Goal: Transaction & Acquisition: Purchase product/service

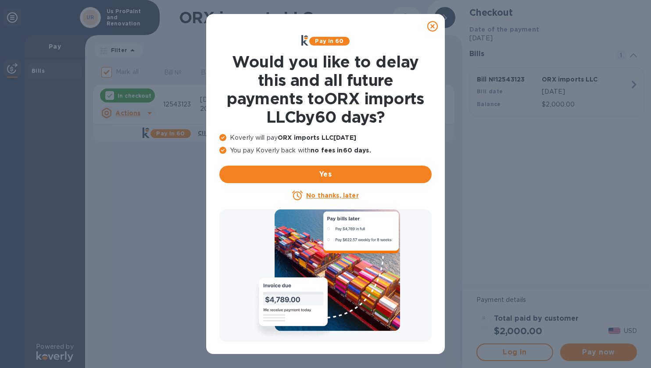
click at [322, 192] on u "No thanks, later" at bounding box center [332, 195] width 52 height 7
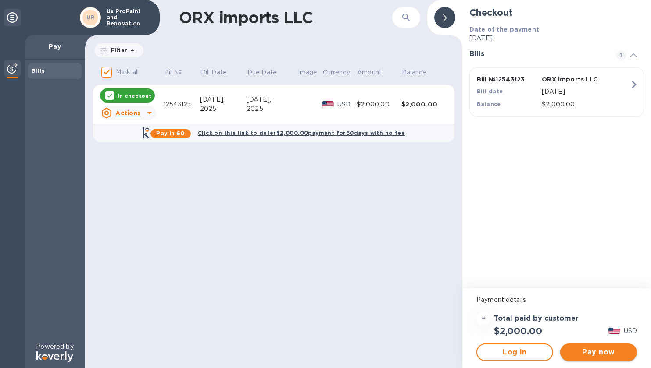
click at [592, 353] on span "Pay now" at bounding box center [598, 352] width 63 height 11
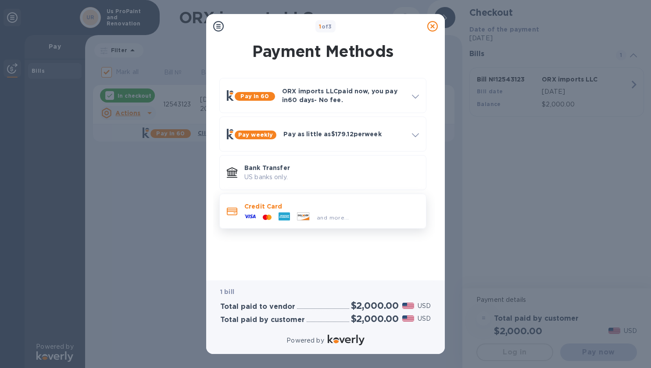
click at [313, 214] on div "and more..." at bounding box center [332, 217] width 39 height 9
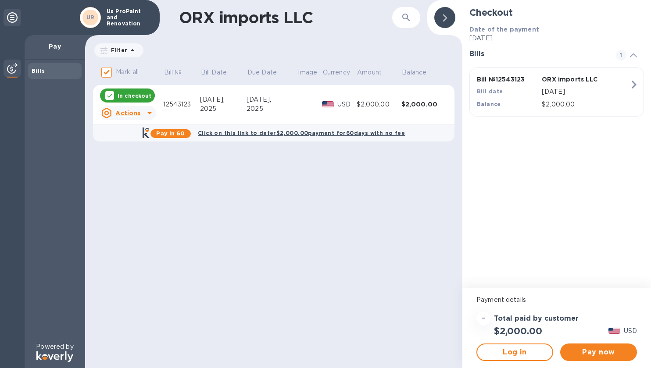
click at [376, 114] on td "$2,000.00" at bounding box center [379, 104] width 45 height 39
click at [516, 353] on span "Log in" at bounding box center [514, 352] width 61 height 11
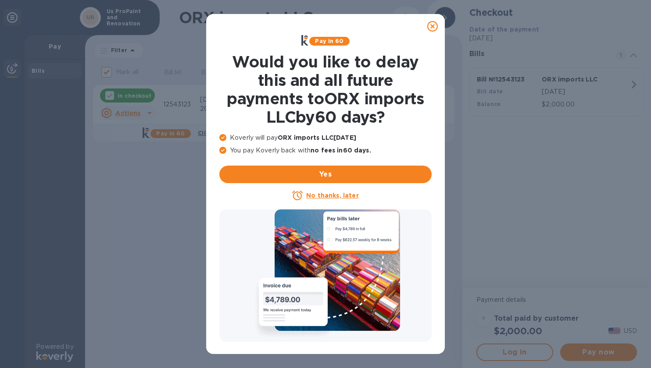
click at [317, 194] on u "No thanks, later" at bounding box center [332, 195] width 52 height 7
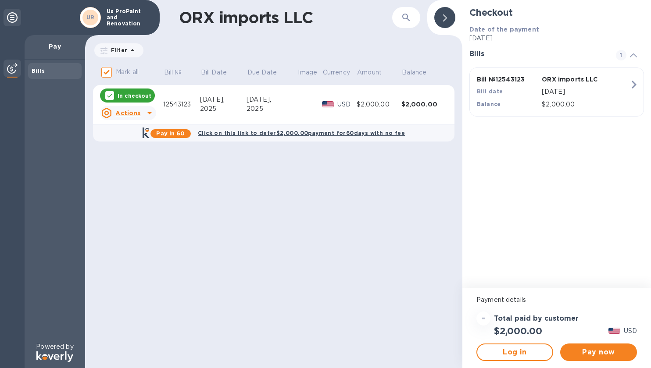
click at [569, 289] on div "Payment details = Total paid by customer $2,000.00 USD Log in Pay now" at bounding box center [556, 329] width 189 height 80
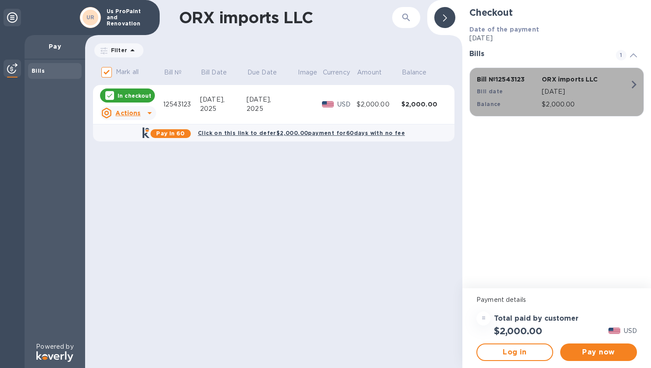
click at [558, 96] on div "[DATE]" at bounding box center [585, 92] width 91 height 13
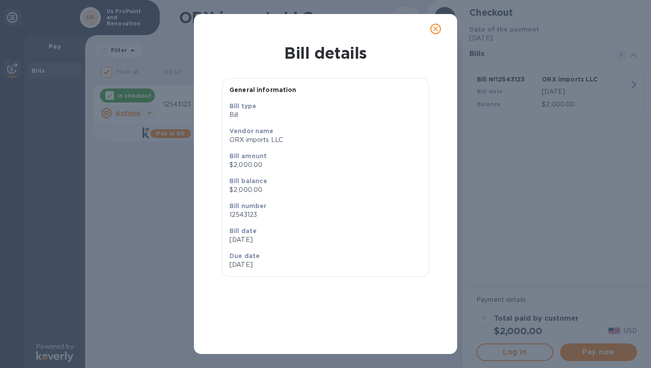
click at [353, 218] on p "12543123" at bounding box center [325, 215] width 192 height 9
click at [440, 29] on span "close" at bounding box center [435, 29] width 11 height 11
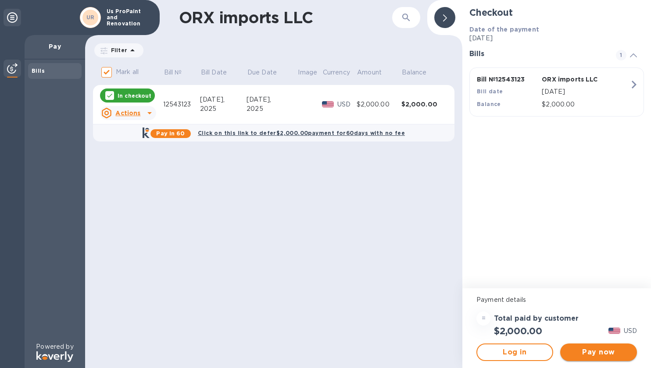
click at [594, 352] on span "Pay now" at bounding box center [598, 352] width 63 height 11
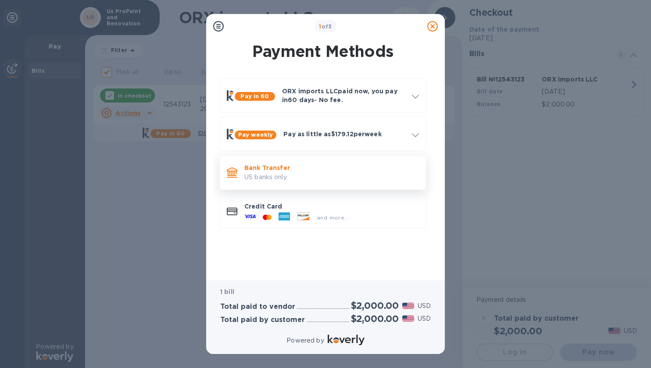
click at [320, 174] on p "US banks only." at bounding box center [331, 177] width 175 height 9
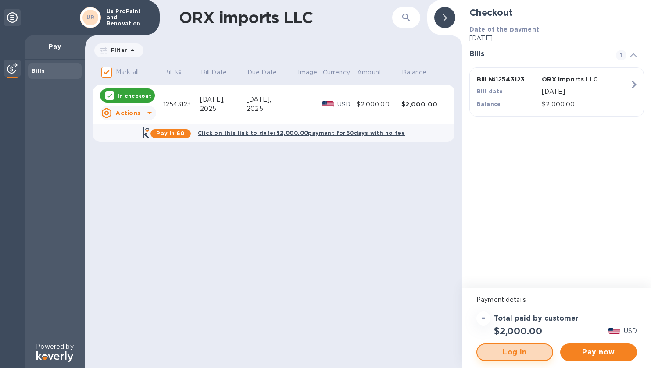
click at [495, 352] on span "Log in" at bounding box center [514, 352] width 61 height 11
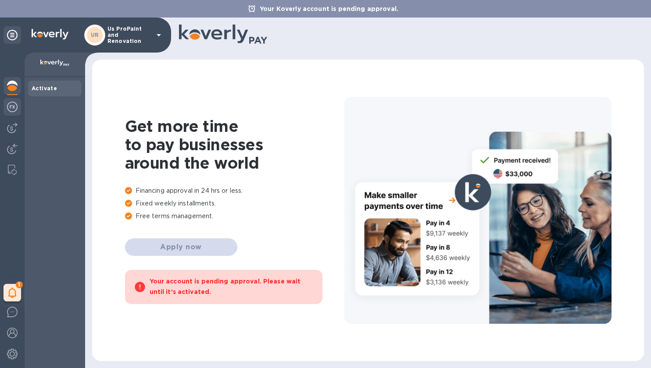
click at [9, 109] on img at bounding box center [12, 107] width 11 height 11
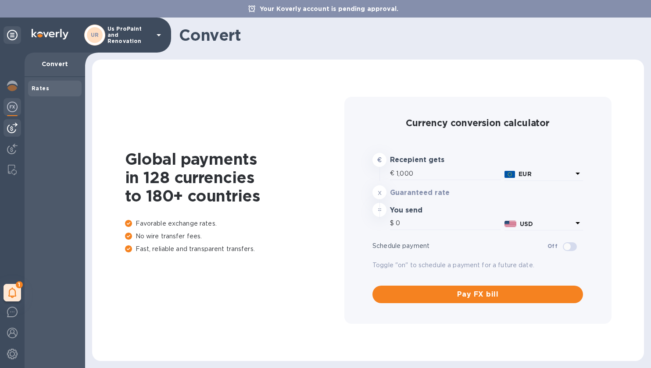
type input "1,169.23"
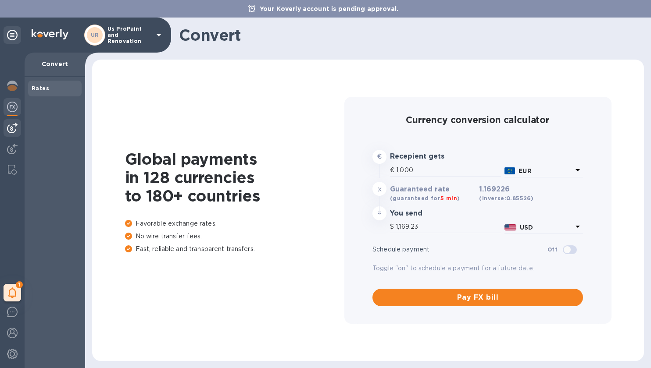
click at [11, 132] on img at bounding box center [12, 128] width 11 height 11
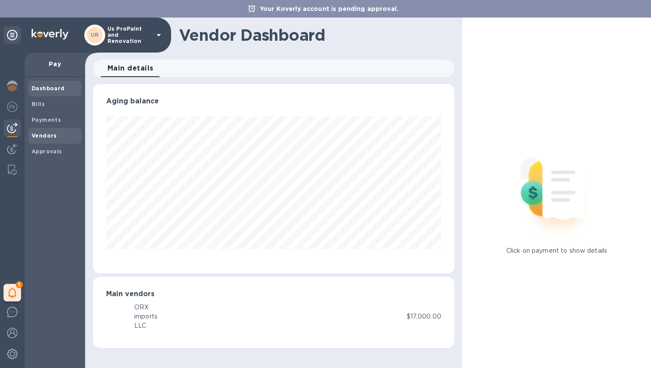
scroll to position [189, 361]
click at [46, 136] on b "Vendors" at bounding box center [44, 135] width 25 height 7
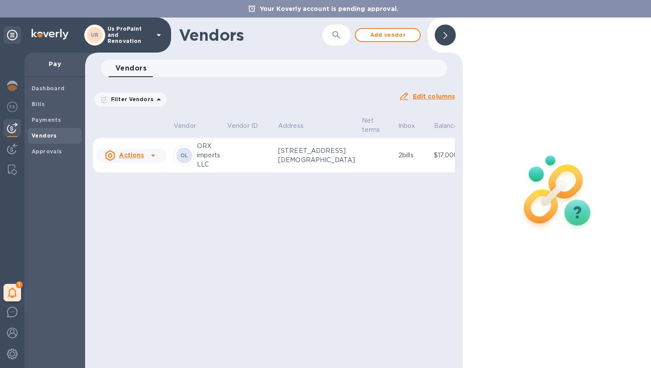
click at [244, 146] on td at bounding box center [249, 155] width 51 height 35
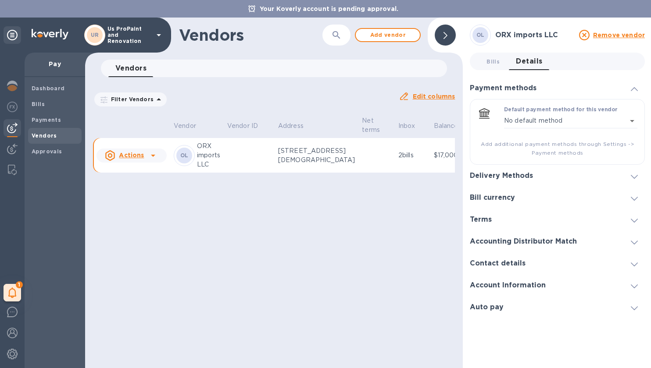
scroll to position [0, 27]
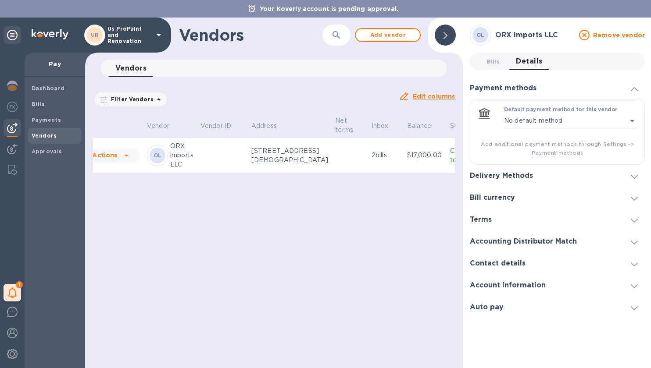
click at [450, 164] on p "Connected to vendor" at bounding box center [467, 155] width 34 height 18
click at [403, 173] on td "$17,000.00" at bounding box center [424, 155] width 43 height 35
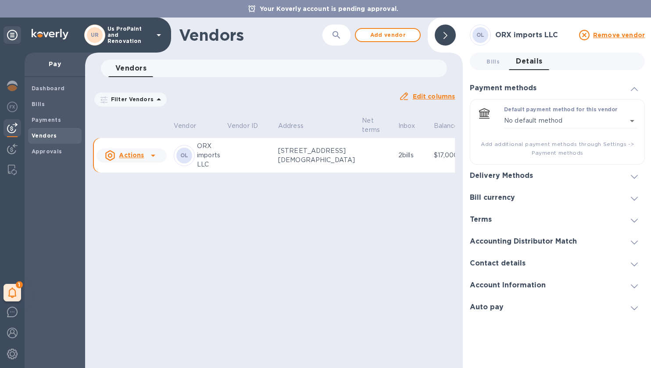
click at [493, 174] on h3 "Delivery Methods" at bounding box center [501, 176] width 63 height 8
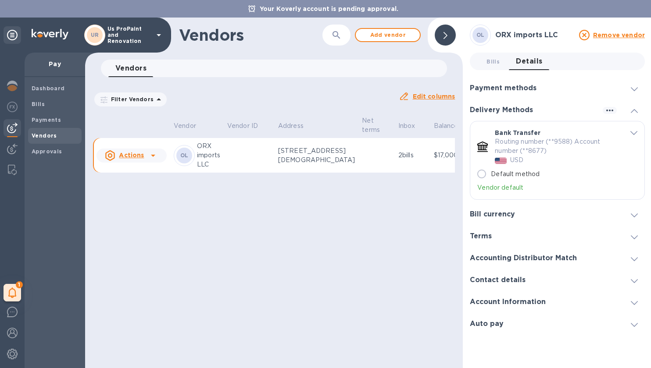
click at [496, 174] on p "Default method" at bounding box center [515, 174] width 49 height 9
click at [491, 174] on input "Default method" at bounding box center [481, 174] width 18 height 18
radio input "true"
click at [481, 175] on input "Default method" at bounding box center [481, 174] width 18 height 18
click at [526, 140] on p "Routing number (**9588) Account number (**8677)" at bounding box center [556, 146] width 122 height 18
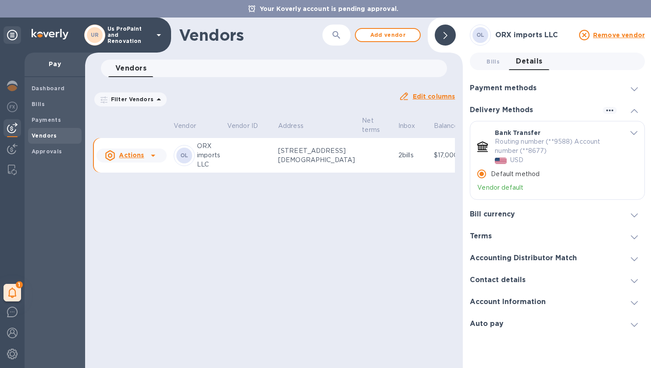
click at [502, 215] on h3 "Bill currency" at bounding box center [492, 215] width 45 height 8
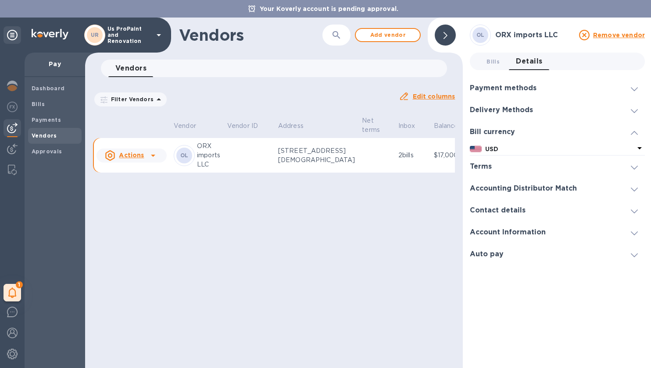
click at [489, 168] on h3 "Terms" at bounding box center [481, 167] width 22 height 8
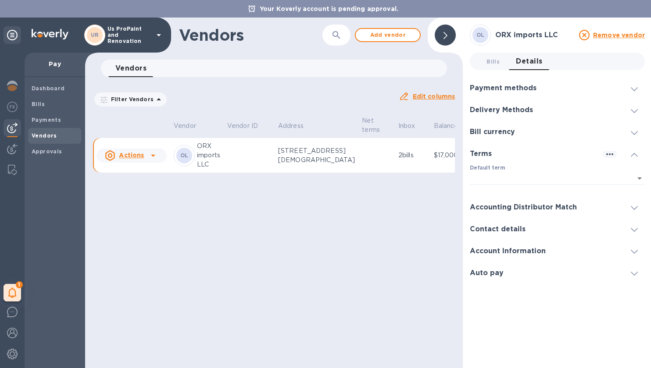
click at [500, 202] on div "Accounting Distributor Match" at bounding box center [557, 207] width 175 height 22
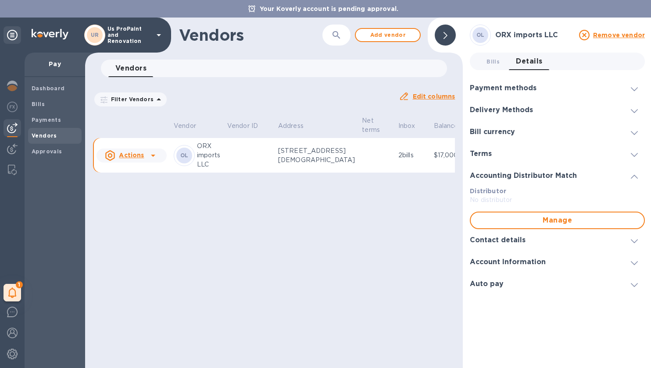
click at [496, 252] on div "Account Information" at bounding box center [557, 262] width 175 height 22
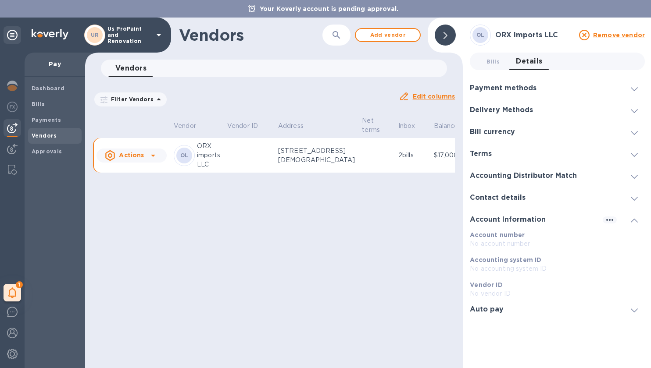
click at [496, 201] on h3 "Contact details" at bounding box center [498, 198] width 56 height 8
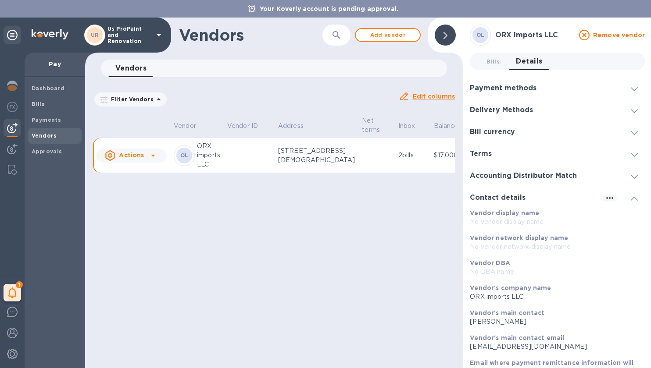
click at [504, 92] on div "Payment methods" at bounding box center [557, 88] width 175 height 22
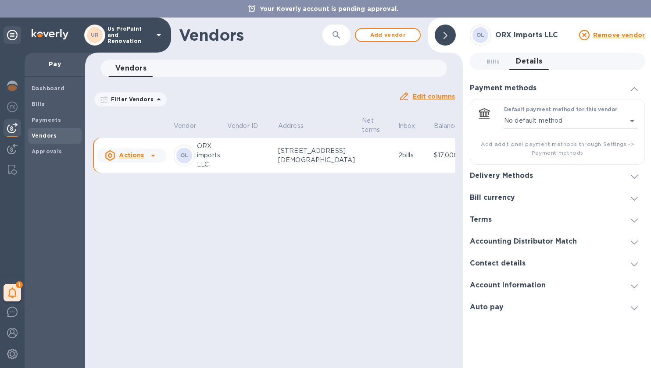
click at [506, 124] on div "Default payment method for this vendor No default method empty ​" at bounding box center [557, 123] width 160 height 33
click at [517, 123] on body "Your Koverly account is pending approval. UR Us ProPaint and Renovation 1 My ta…" at bounding box center [325, 184] width 651 height 368
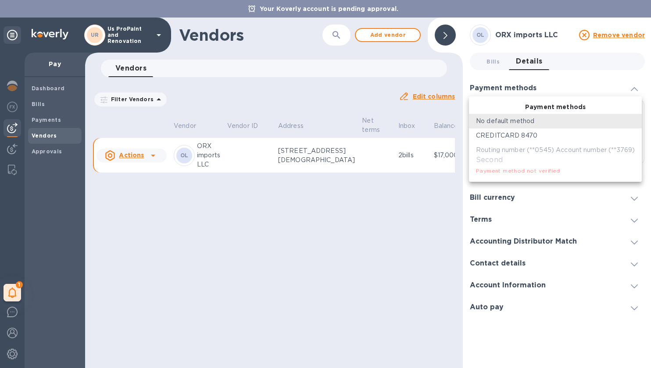
click at [517, 131] on li "CREDITCARD 8470" at bounding box center [555, 135] width 173 height 14
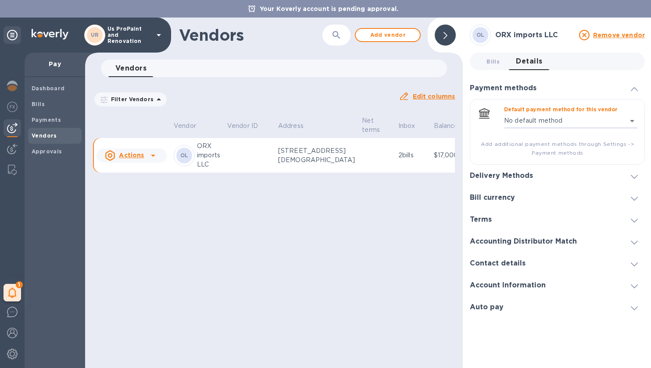
type input "651711792762425369000002"
click at [402, 177] on table "Vendor Vendor ID Address Net terms Inbox Balance Status Actions OL ORX imports …" at bounding box center [303, 146] width 421 height 62
click at [434, 121] on p "Balance" at bounding box center [446, 125] width 25 height 9
click at [348, 99] on div "Filter Vendors Auto pay: All" at bounding box center [242, 99] width 299 height 17
click at [443, 37] on icon at bounding box center [445, 35] width 4 height 7
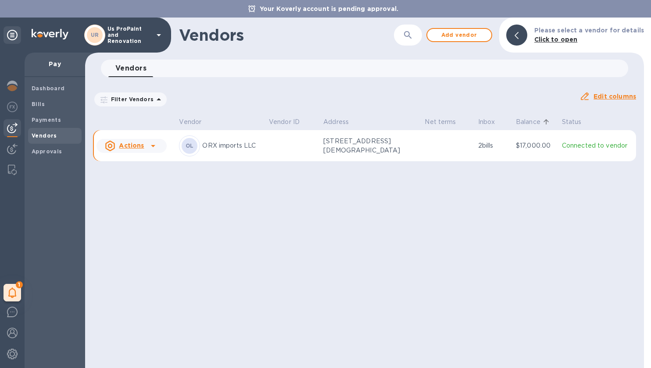
click at [441, 154] on td at bounding box center [447, 146] width 53 height 32
click at [569, 145] on p "Connected to vendor" at bounding box center [597, 145] width 71 height 9
click at [269, 150] on td at bounding box center [292, 146] width 54 height 32
click at [157, 143] on icon at bounding box center [153, 146] width 11 height 11
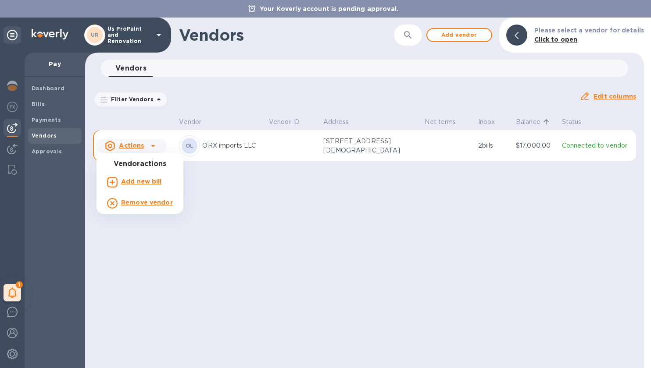
click at [209, 134] on div at bounding box center [325, 184] width 651 height 368
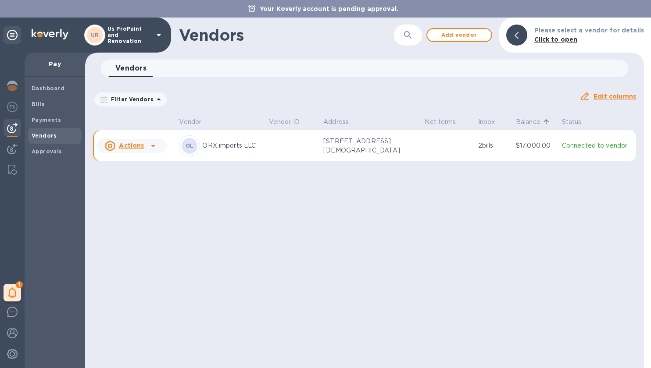
click at [148, 145] on icon at bounding box center [153, 146] width 11 height 11
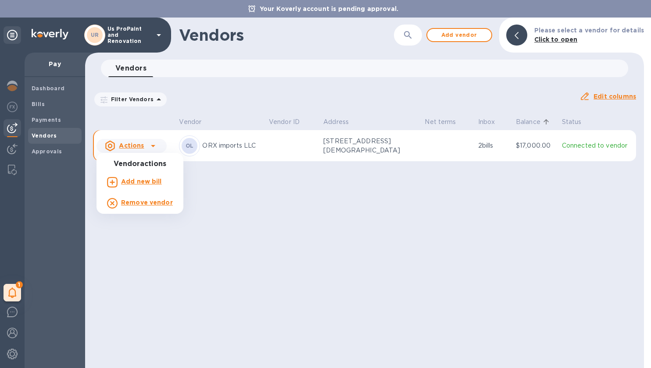
click at [296, 185] on div at bounding box center [325, 184] width 651 height 368
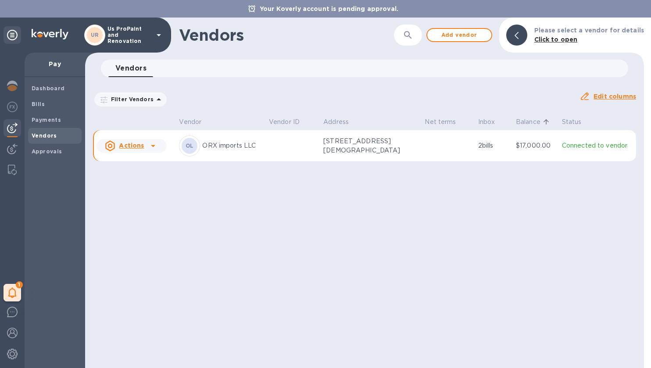
click at [359, 129] on th "Address" at bounding box center [370, 122] width 101 height 15
click at [340, 153] on p "28 Church, ste 14, Winchester, MA 01890 US" at bounding box center [367, 146] width 88 height 18
click at [560, 144] on td "Connected to vendor" at bounding box center [597, 146] width 78 height 32
click at [583, 147] on p "Connected to vendor" at bounding box center [597, 145] width 71 height 9
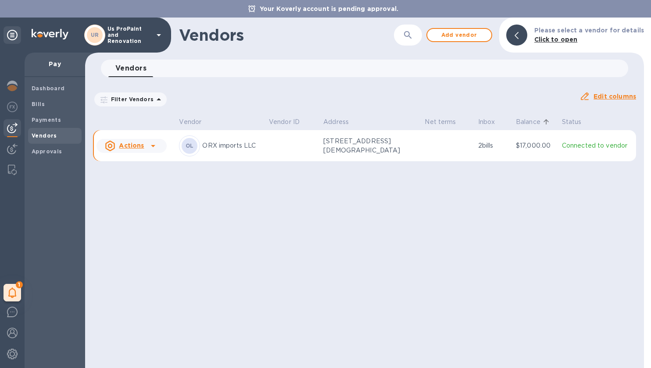
click at [489, 134] on td "2 bills" at bounding box center [494, 146] width 38 height 32
click at [503, 147] on p "2 bills" at bounding box center [493, 145] width 31 height 9
click at [265, 147] on td "OL ORX imports LLC" at bounding box center [219, 146] width 89 height 32
click at [213, 139] on div "OL ORX imports LLC" at bounding box center [220, 146] width 82 height 21
click at [181, 139] on div "OL" at bounding box center [189, 146] width 21 height 21
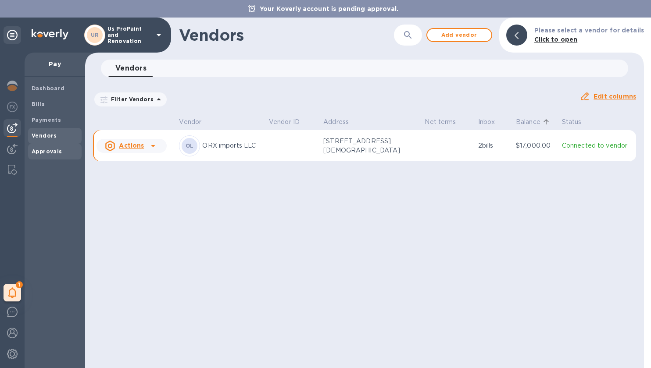
click at [78, 148] on div "Approvals" at bounding box center [55, 152] width 54 height 16
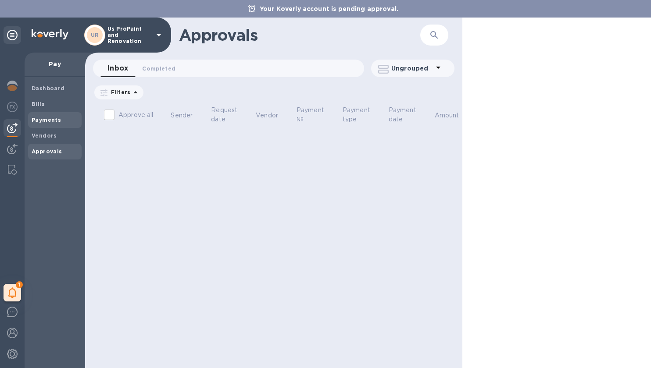
click at [63, 123] on span "Payments" at bounding box center [55, 120] width 46 height 9
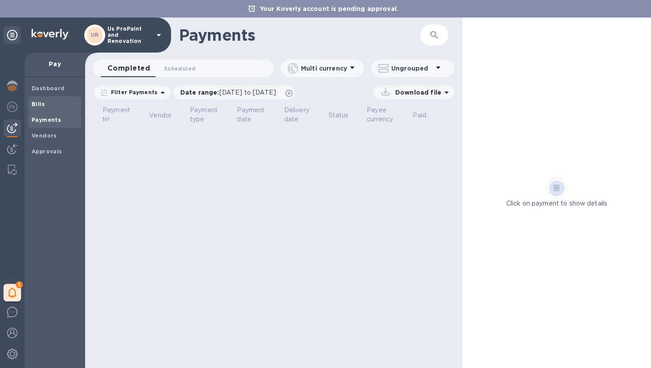
click at [60, 108] on span "Bills" at bounding box center [55, 104] width 46 height 9
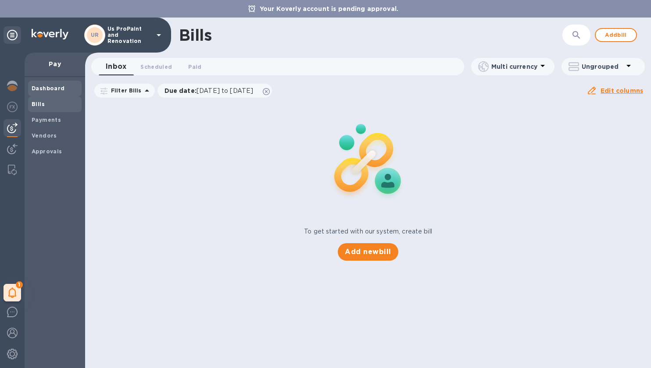
click at [53, 86] on b "Dashboard" at bounding box center [48, 88] width 33 height 7
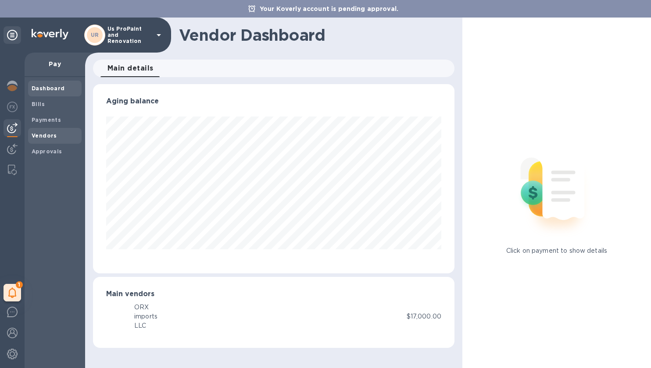
scroll to position [189, 361]
click at [46, 135] on b "Vendors" at bounding box center [44, 135] width 25 height 7
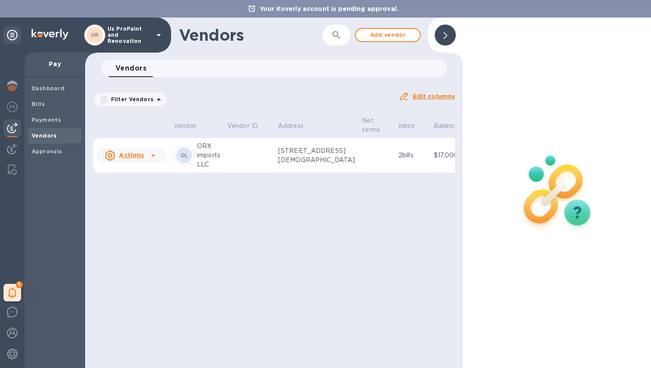
click at [132, 147] on td "Actions" at bounding box center [131, 155] width 77 height 35
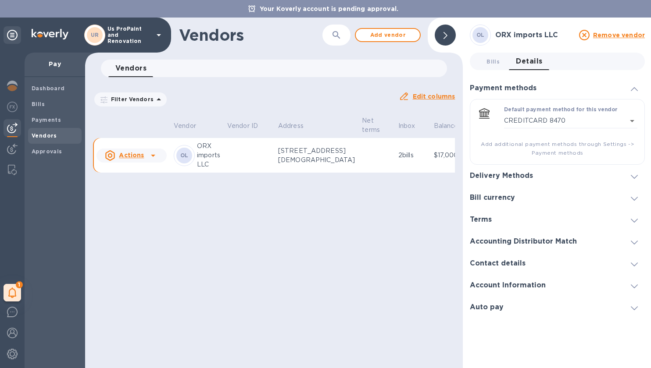
click at [529, 183] on div "Delivery Methods" at bounding box center [557, 176] width 175 height 22
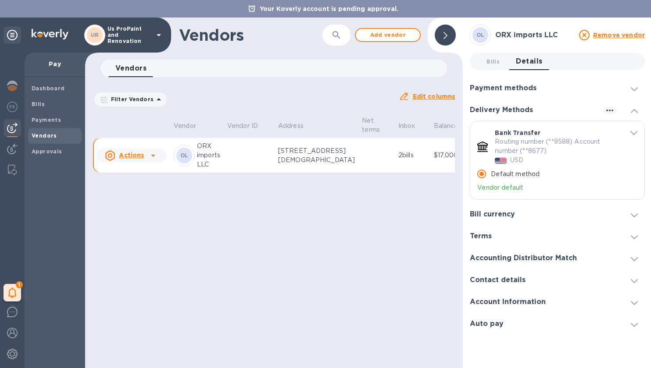
click at [503, 212] on h3 "Bill currency" at bounding box center [492, 215] width 45 height 8
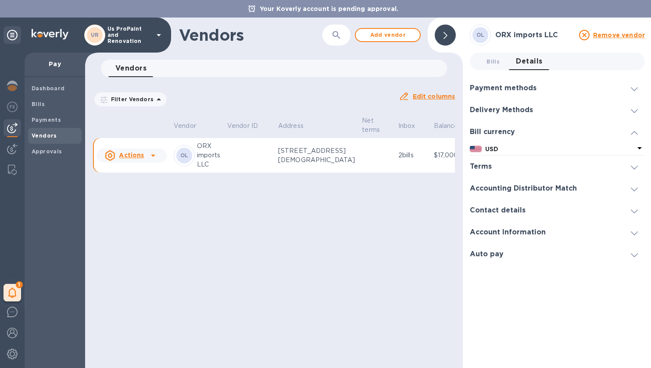
click at [518, 114] on div "Delivery Methods" at bounding box center [557, 110] width 175 height 22
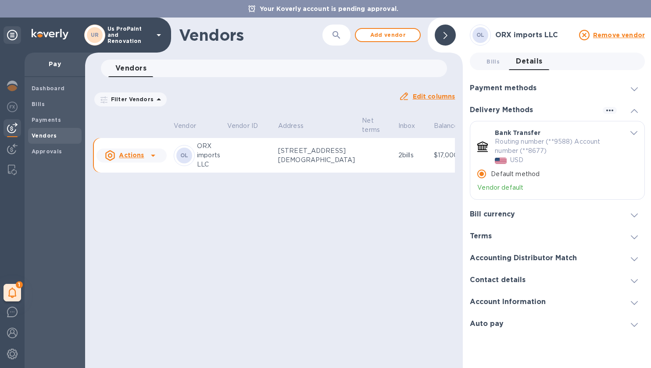
click at [514, 151] on p "Routing number (**9588) Account number (**8677)" at bounding box center [556, 146] width 122 height 18
click at [493, 173] on p "Default method" at bounding box center [515, 174] width 49 height 9
click at [491, 173] on input "Default method" at bounding box center [481, 174] width 18 height 18
click at [493, 192] on p "Vendor default" at bounding box center [550, 187] width 146 height 9
click at [608, 114] on icon "button" at bounding box center [609, 110] width 11 height 11
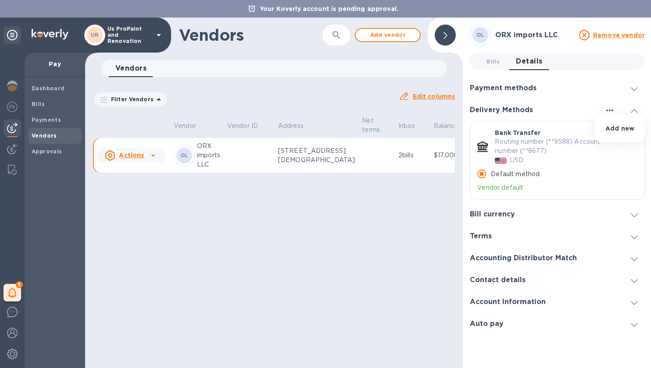
click at [608, 114] on div at bounding box center [325, 184] width 651 height 368
click at [499, 277] on h3 "Contact details" at bounding box center [498, 280] width 56 height 8
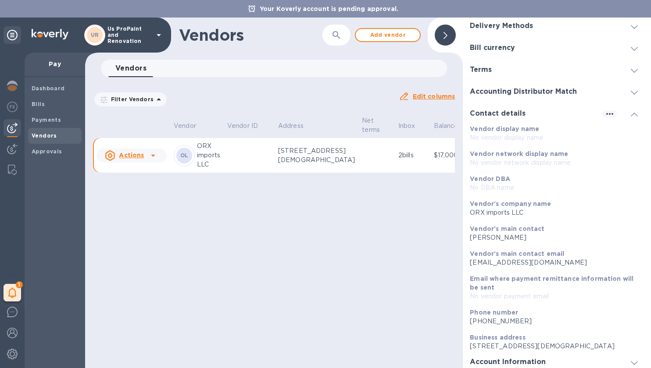
scroll to position [83, 0]
click at [605, 118] on icon "button" at bounding box center [609, 115] width 11 height 11
click at [619, 137] on p "Edit" at bounding box center [616, 132] width 14 height 9
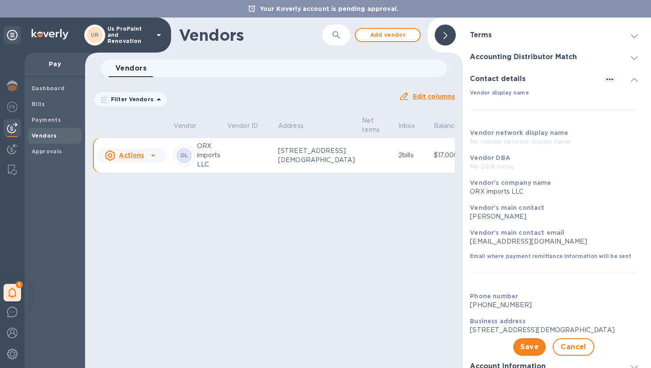
scroll to position [120, 0]
click at [503, 225] on div "Vendor's main contact email tiago@saeimports.com" at bounding box center [553, 236] width 175 height 25
click at [503, 215] on p "Tiago Suaid" at bounding box center [554, 215] width 168 height 9
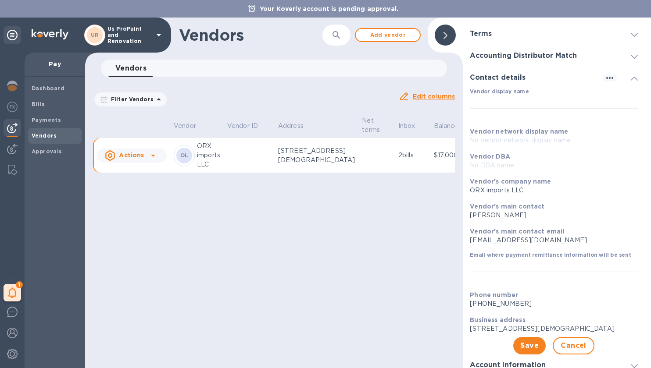
click at [567, 330] on p "28 Church, ste 14, Winchester, MA 01890 US" at bounding box center [554, 329] width 168 height 9
click at [567, 347] on span "Cancel" at bounding box center [573, 346] width 26 height 11
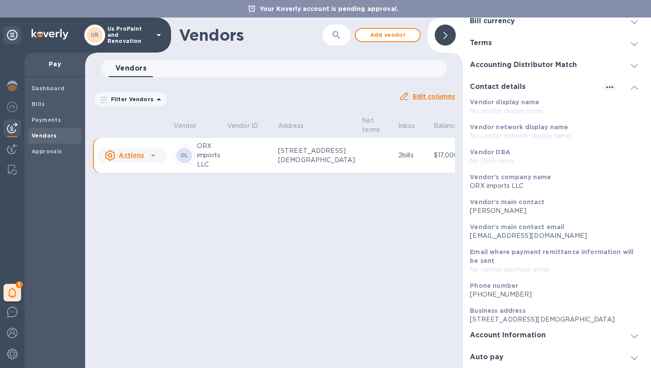
click at [536, 337] on h3 "Account Information" at bounding box center [508, 336] width 76 height 8
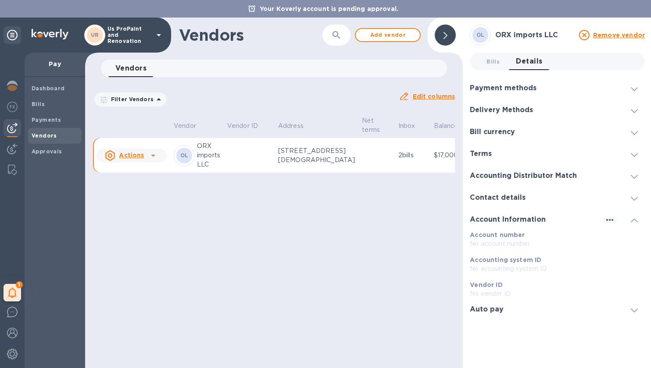
click at [484, 315] on div "Auto pay" at bounding box center [557, 310] width 175 height 22
click at [512, 257] on p "Enable auto pay for this vendor" at bounding box center [539, 260] width 139 height 9
click at [630, 264] on input "checkbox" at bounding box center [629, 260] width 45 height 15
checkbox input "false"
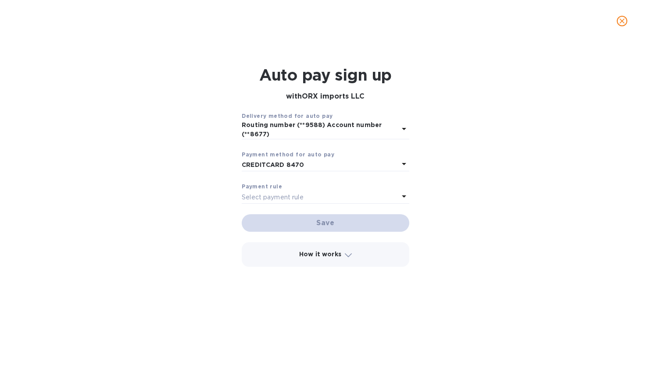
click at [289, 195] on p "Select payment rule" at bounding box center [273, 197] width 62 height 9
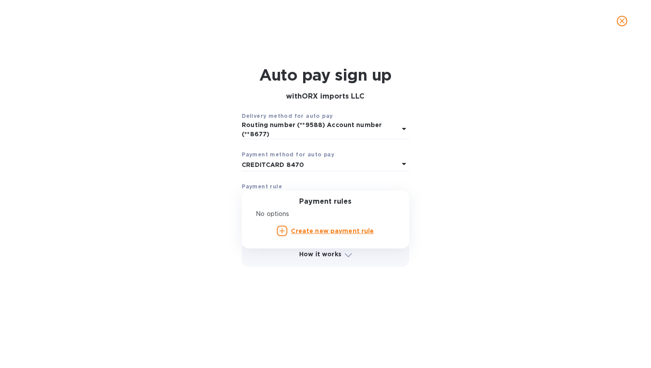
click at [271, 214] on p "No options" at bounding box center [322, 214] width 132 height 9
click at [312, 234] on b "Create new payment rule" at bounding box center [332, 231] width 83 height 7
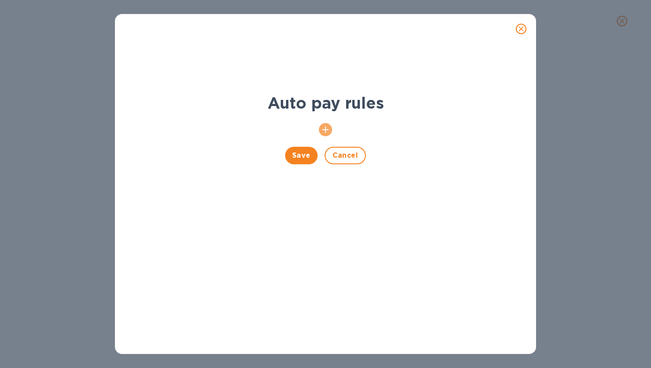
click at [327, 133] on icon "button" at bounding box center [325, 130] width 11 height 11
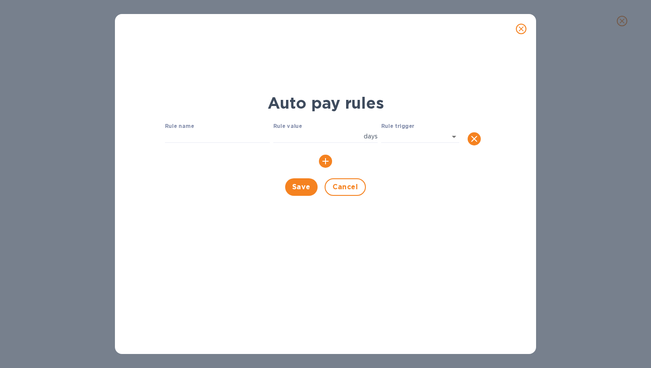
click at [308, 143] on div "Rule value days ​" at bounding box center [325, 139] width 105 height 32
click at [320, 134] on input "number" at bounding box center [316, 136] width 87 height 13
click at [409, 134] on body "Your Koverly account is pending approval. UR Us ProPaint and Renovation 1 My ta…" at bounding box center [325, 184] width 651 height 368
click at [524, 30] on div at bounding box center [325, 184] width 651 height 368
click at [512, 31] on button "close" at bounding box center [520, 28] width 21 height 21
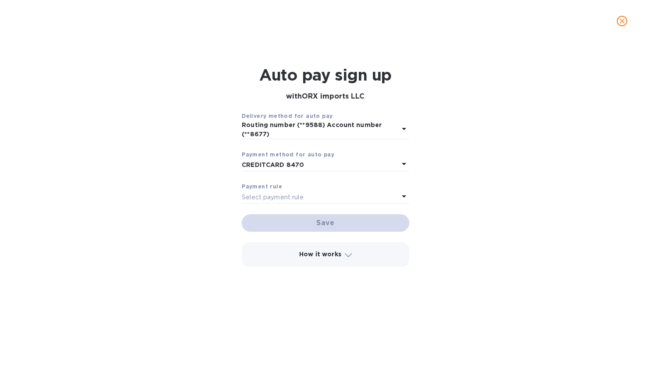
click at [277, 145] on div "Payment method for auto pay CREDITCARD 8470" at bounding box center [325, 161] width 178 height 32
click at [318, 245] on div "How it works" at bounding box center [325, 255] width 167 height 24
click at [619, 21] on icon "close" at bounding box center [621, 21] width 9 height 9
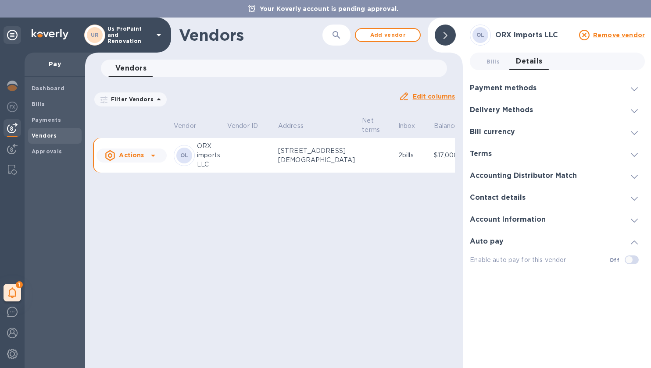
click at [266, 208] on div "Vendors ​ Add vendor Vendors 0 Filter Vendors Auto pay: All Edit columns Vendor…" at bounding box center [274, 193] width 378 height 351
click at [495, 63] on span "Bills 0" at bounding box center [492, 61] width 13 height 9
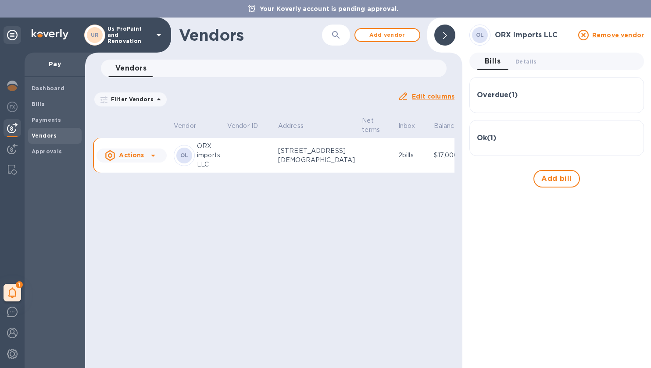
click at [442, 39] on div at bounding box center [444, 35] width 21 height 21
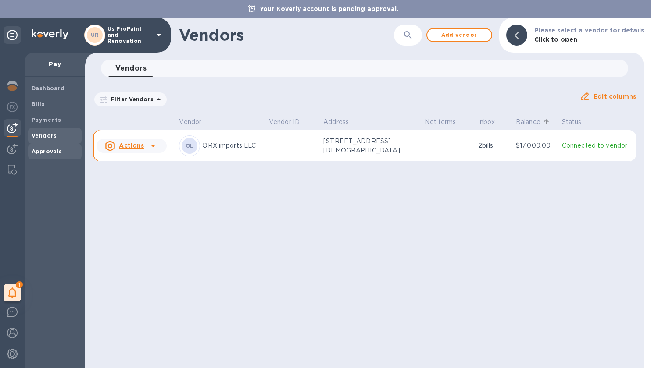
click at [48, 149] on b "Approvals" at bounding box center [47, 151] width 31 height 7
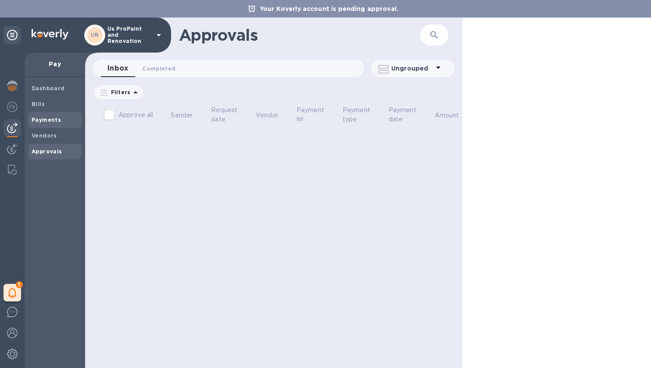
click at [53, 126] on div "Payments" at bounding box center [55, 120] width 54 height 16
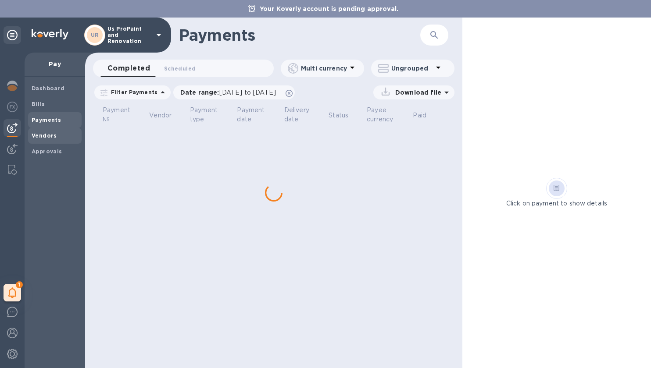
click at [49, 137] on b "Vendors" at bounding box center [44, 135] width 25 height 7
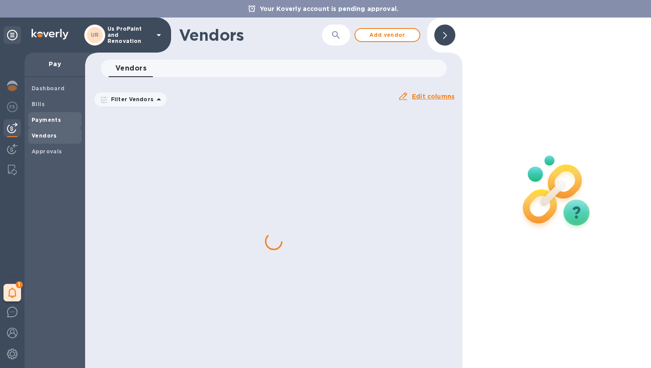
click at [50, 122] on b "Payments" at bounding box center [46, 120] width 29 height 7
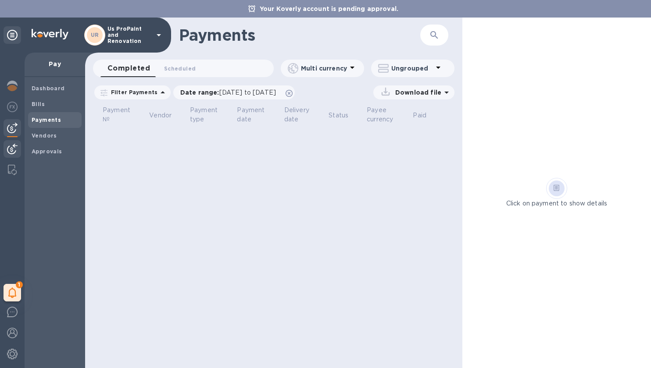
click at [12, 151] on img at bounding box center [12, 149] width 11 height 11
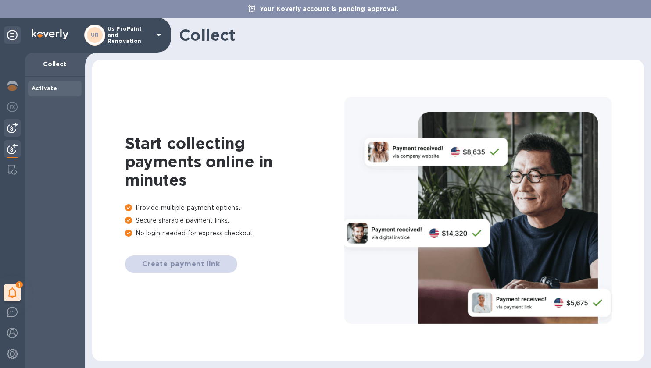
click at [7, 130] on img at bounding box center [12, 128] width 11 height 11
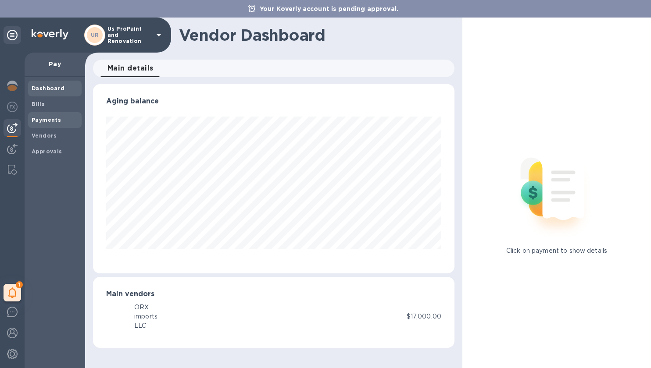
scroll to position [189, 361]
click at [64, 120] on span "Payments" at bounding box center [55, 120] width 46 height 9
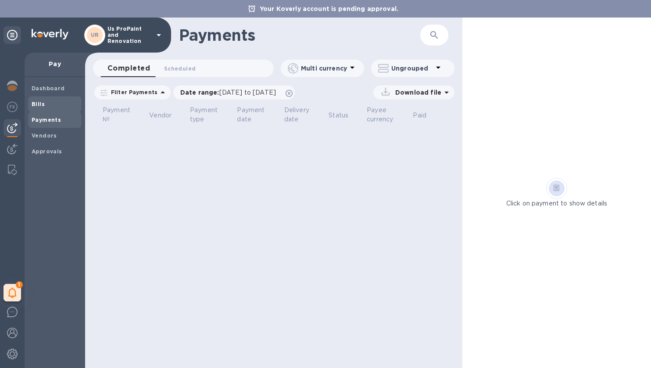
click at [53, 101] on span "Bills" at bounding box center [55, 104] width 46 height 9
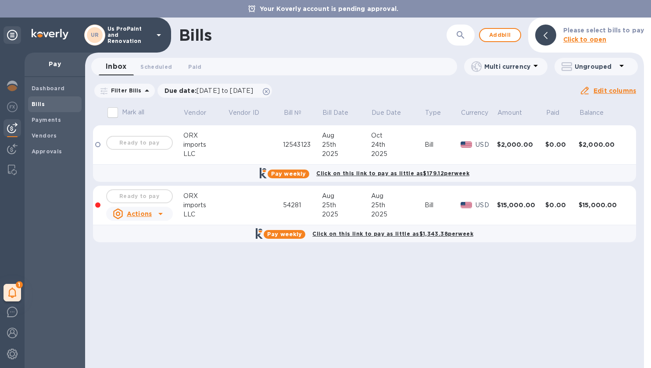
click at [182, 154] on td "Ready to pay" at bounding box center [144, 144] width 78 height 39
click at [115, 143] on div "Ready to pay" at bounding box center [139, 143] width 70 height 18
click at [99, 143] on div at bounding box center [97, 144] width 5 height 5
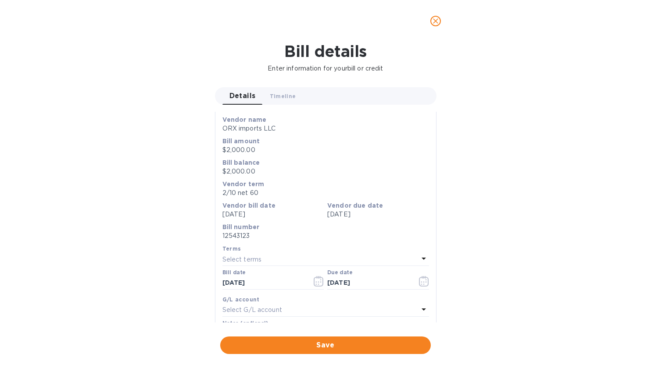
scroll to position [179, 0]
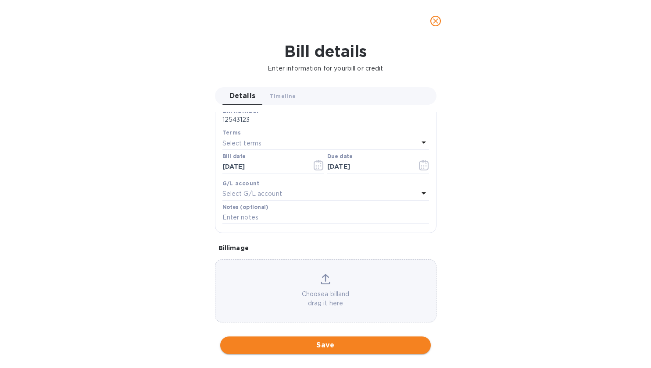
click at [303, 345] on span "Save" at bounding box center [325, 345] width 196 height 11
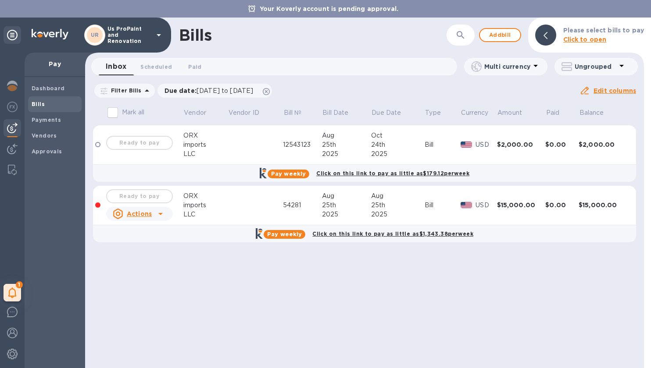
click at [143, 212] on u "Actions" at bounding box center [139, 214] width 25 height 7
click at [142, 271] on b "Delete" at bounding box center [142, 270] width 22 height 7
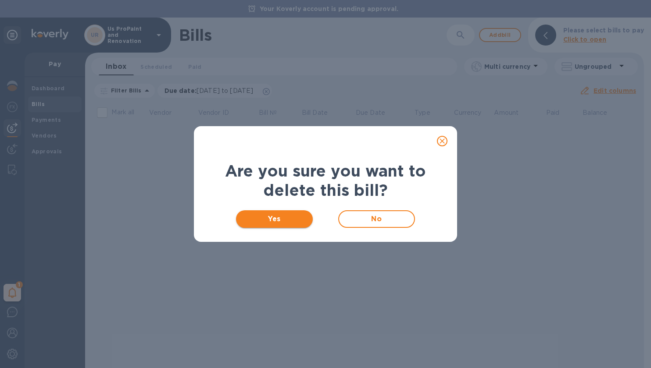
click at [282, 222] on span "Yes" at bounding box center [274, 219] width 63 height 11
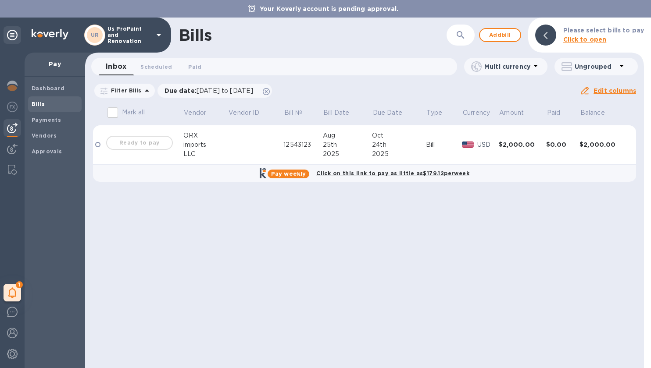
click at [149, 142] on div "Ready to pay" at bounding box center [139, 143] width 70 height 18
click at [96, 144] on div at bounding box center [97, 144] width 5 height 5
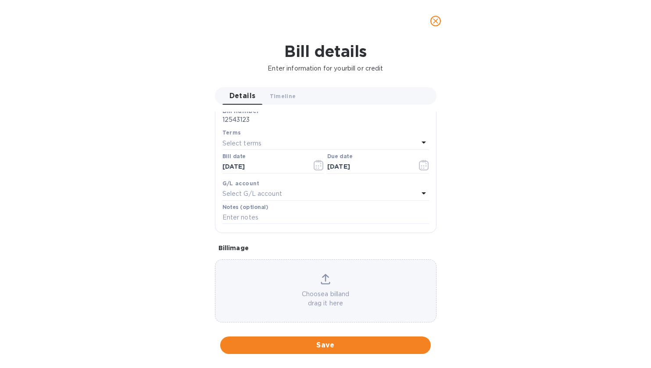
click at [285, 187] on div "G/L account Select G/L account" at bounding box center [325, 189] width 207 height 21
click at [278, 201] on div "G/L account Select G/L account" at bounding box center [326, 189] width 210 height 25
click at [278, 196] on p "Select G/L account" at bounding box center [252, 193] width 60 height 9
click at [269, 238] on p "No options" at bounding box center [321, 240] width 171 height 9
click at [269, 208] on div at bounding box center [325, 218] width 193 height 30
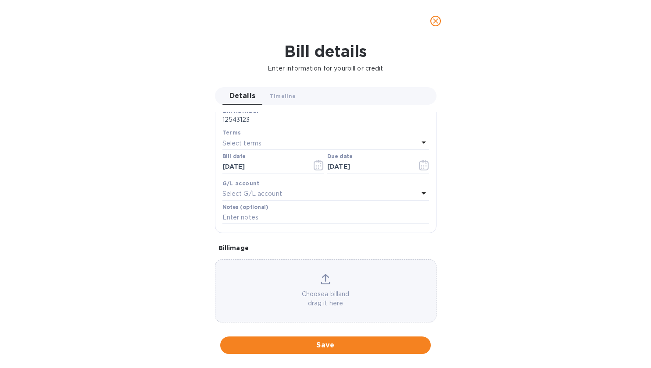
click at [180, 205] on div "Bill details Enter information for your bill or credit Details 0 Timeline 0 Gen…" at bounding box center [325, 205] width 651 height 326
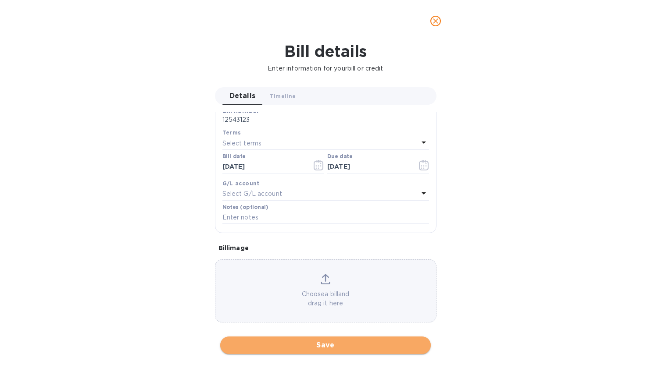
click at [322, 341] on span "Save" at bounding box center [325, 345] width 196 height 11
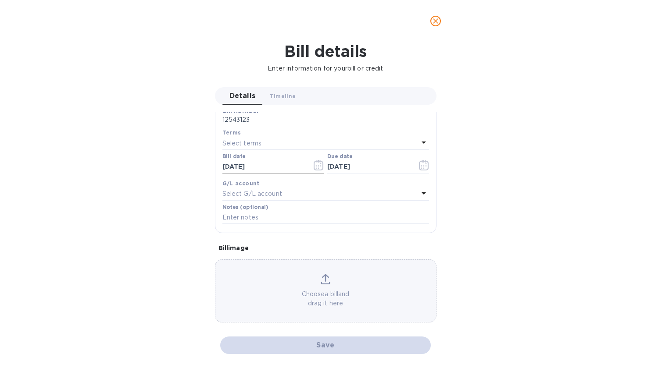
scroll to position [0, 0]
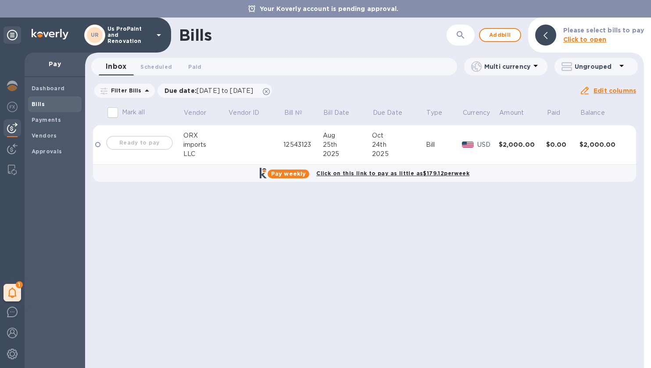
click at [316, 144] on div "12543123" at bounding box center [302, 144] width 39 height 9
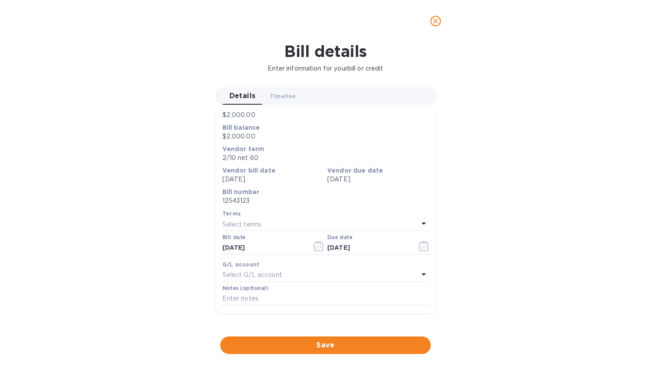
scroll to position [96, 0]
click at [274, 96] on span "Timeline 0" at bounding box center [283, 96] width 26 height 9
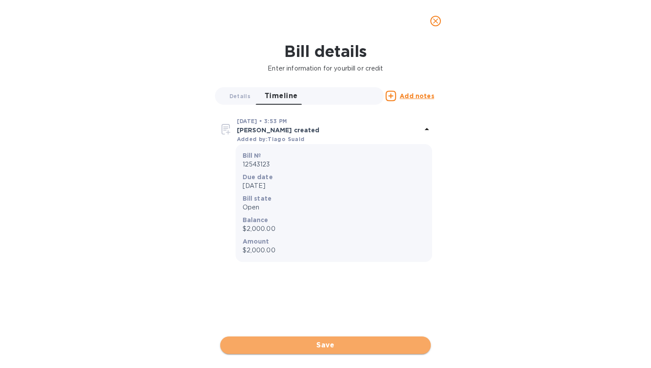
click at [310, 345] on span "Save" at bounding box center [325, 345] width 196 height 11
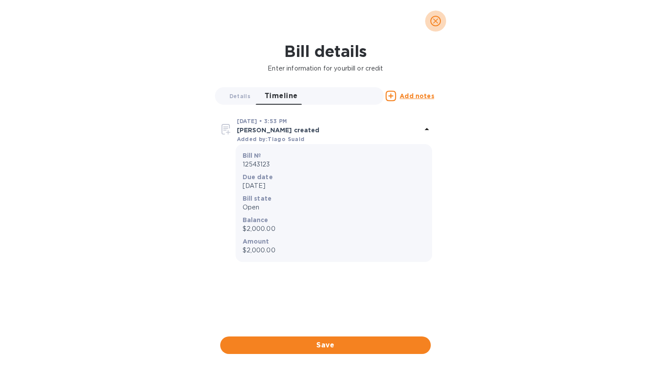
click at [438, 24] on icon "close" at bounding box center [435, 21] width 9 height 9
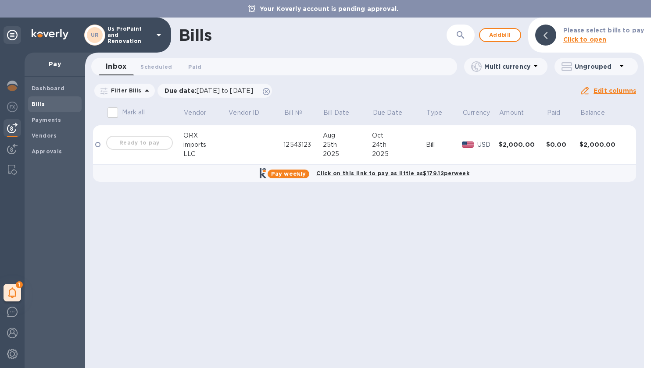
click at [127, 146] on div "Ready to pay" at bounding box center [139, 143] width 70 height 18
click at [96, 142] on td at bounding box center [99, 144] width 12 height 39
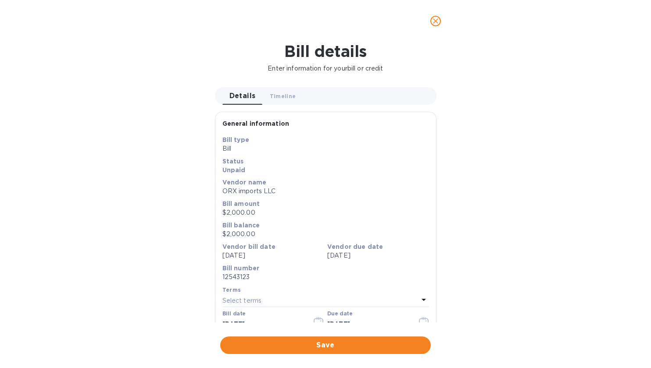
click at [96, 146] on div "Bill details Enter information for your bill or credit Details 0 Timeline 0 Gen…" at bounding box center [325, 205] width 651 height 326
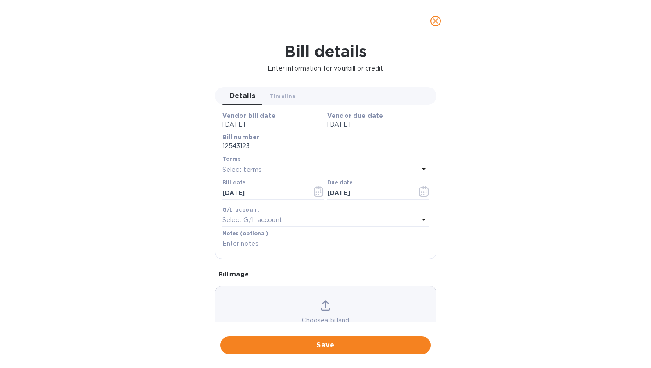
scroll to position [179, 0]
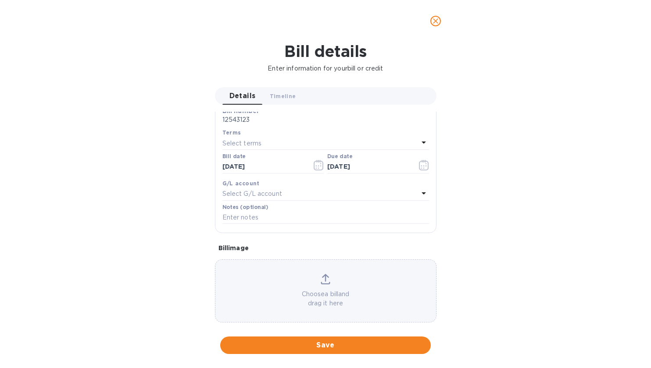
click at [257, 193] on p "Select G/L account" at bounding box center [252, 193] width 60 height 9
click at [257, 193] on div "Accounts No options" at bounding box center [325, 223] width 207 height 71
click at [265, 228] on div at bounding box center [325, 218] width 193 height 30
click at [265, 225] on div at bounding box center [325, 219] width 193 height 18
click at [265, 220] on input "text" at bounding box center [326, 218] width 155 height 13
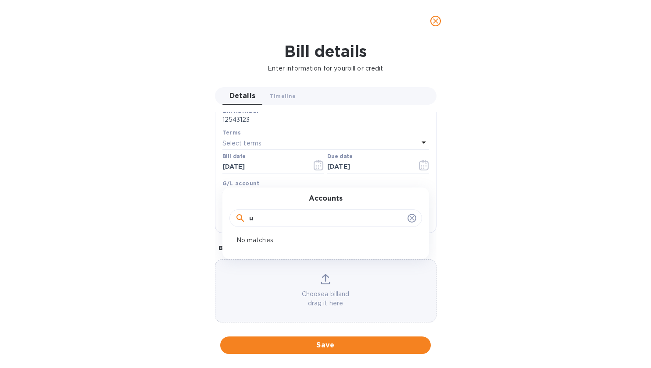
type input "us"
click at [207, 206] on div "Bill details Enter information for your bill or credit Details 0 Timeline 0 Gen…" at bounding box center [325, 205] width 651 height 326
click at [239, 215] on input "text" at bounding box center [325, 217] width 207 height 13
type input "adfa"
click at [295, 343] on span "Save" at bounding box center [325, 345] width 196 height 11
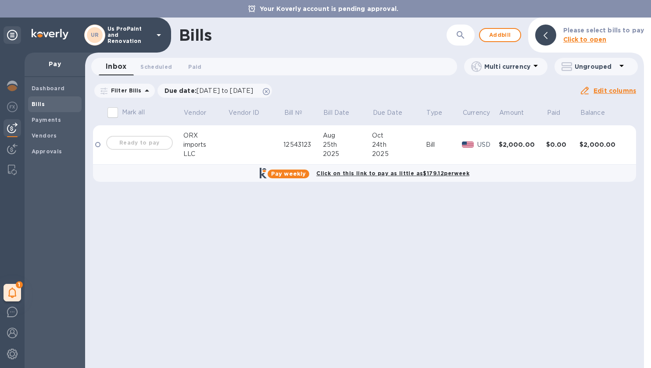
click at [149, 148] on div "Ready to pay" at bounding box center [139, 143] width 70 height 18
click at [54, 118] on b "Payments" at bounding box center [46, 120] width 29 height 7
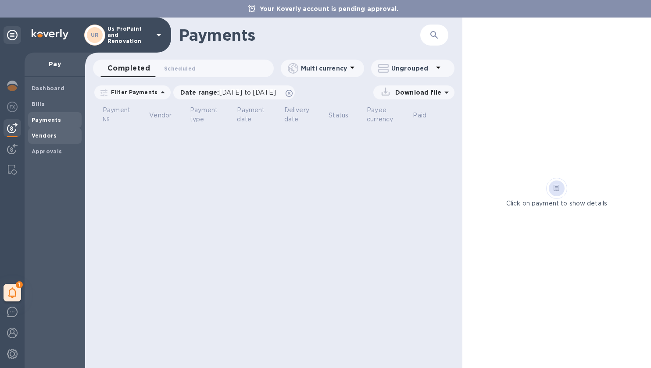
click at [59, 141] on div "Vendors" at bounding box center [55, 136] width 54 height 16
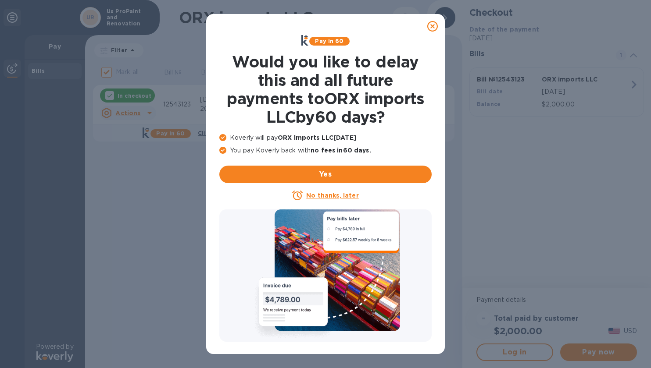
drag, startPoint x: 339, startPoint y: 172, endPoint x: 325, endPoint y: 197, distance: 29.1
click at [325, 197] on div "Pay in 60 Would you like to delay this and all future payments to ORX imports L…" at bounding box center [325, 118] width 219 height 173
click at [325, 197] on u "No thanks, later" at bounding box center [332, 195] width 52 height 7
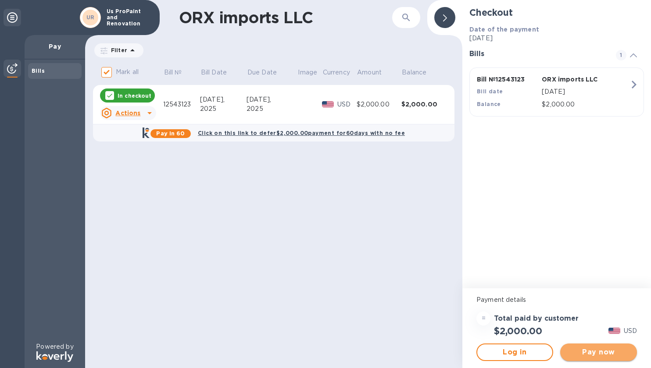
click at [596, 346] on button "Pay now" at bounding box center [598, 353] width 77 height 18
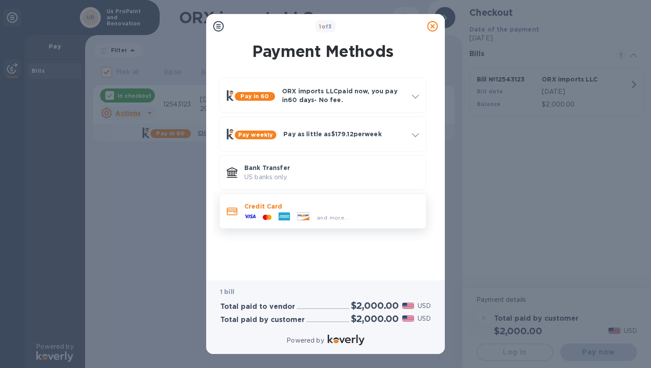
click at [311, 212] on div "and more..." at bounding box center [296, 217] width 111 height 13
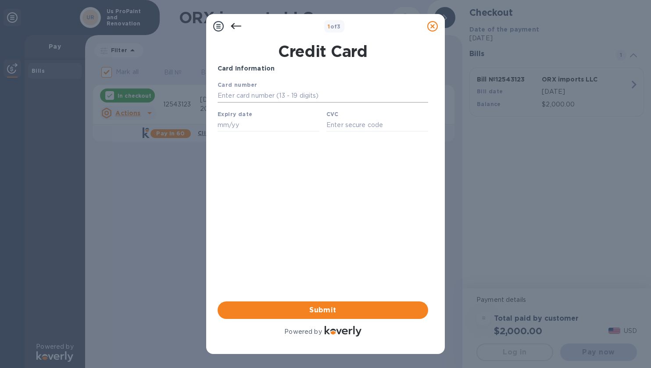
click at [278, 95] on input "text" at bounding box center [323, 95] width 211 height 13
type input "4085 3730 0286 8470"
type input "07/27"
type input "524"
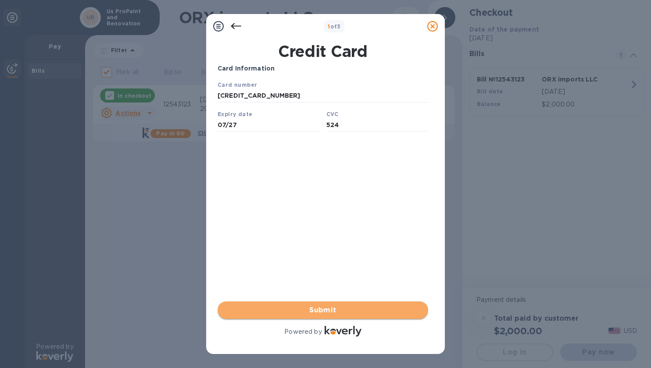
click at [339, 309] on span "Submit" at bounding box center [323, 310] width 196 height 11
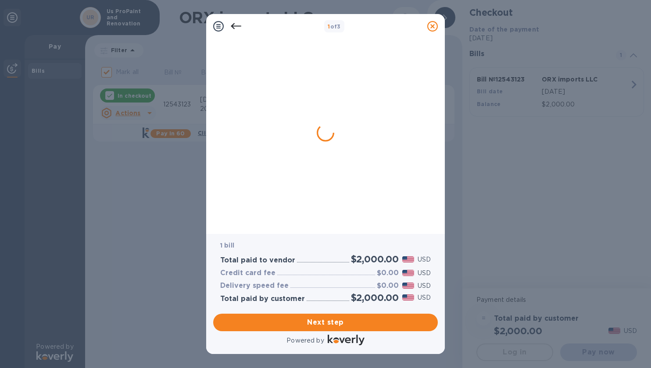
click at [320, 313] on div "Next step" at bounding box center [326, 322] width 232 height 25
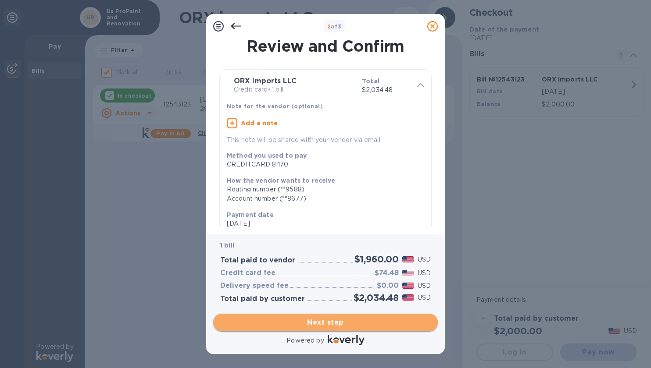
click at [321, 322] on span "Next step" at bounding box center [325, 323] width 211 height 11
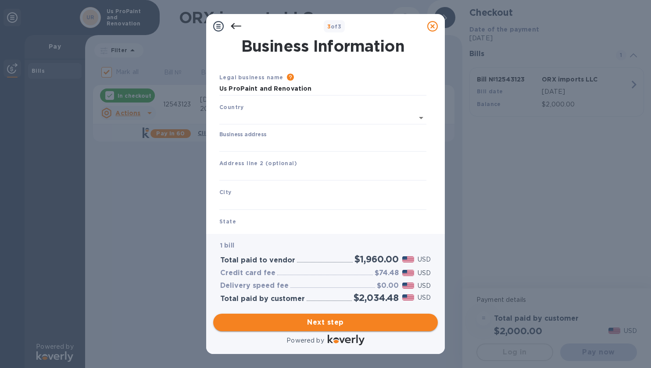
type input "United States"
click at [318, 141] on input "Business address" at bounding box center [322, 143] width 207 height 13
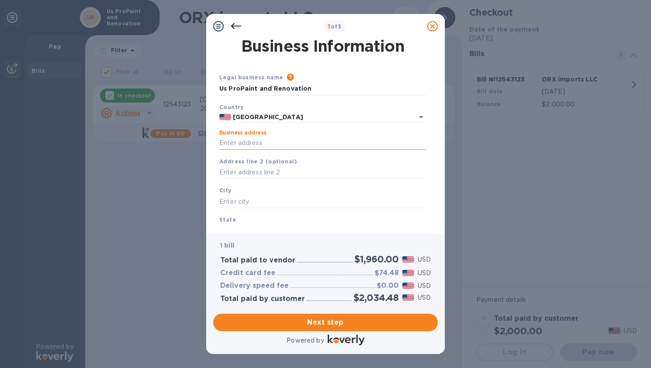
type input "175 Derby Street"
type input "Hingham"
type input "MA"
type input "02043"
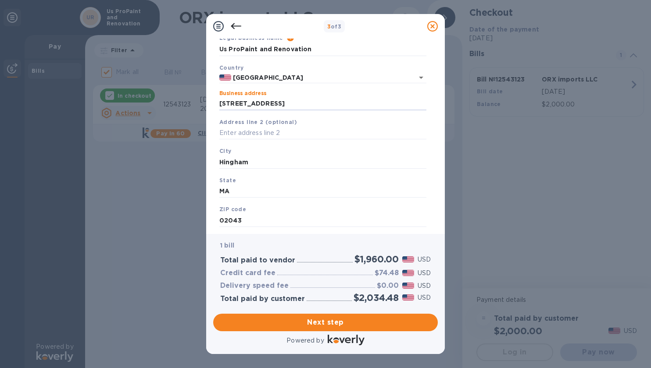
scroll to position [61, 0]
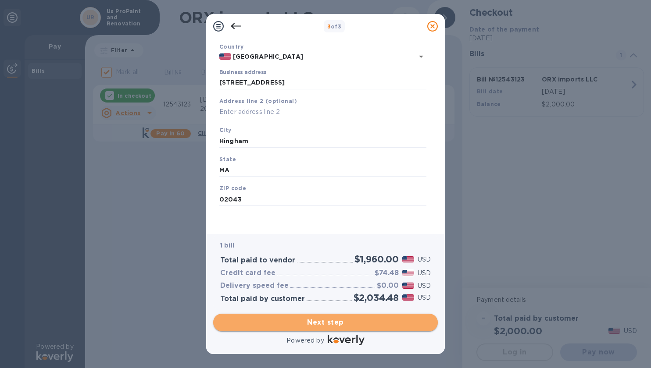
click at [320, 326] on span "Next step" at bounding box center [325, 323] width 211 height 11
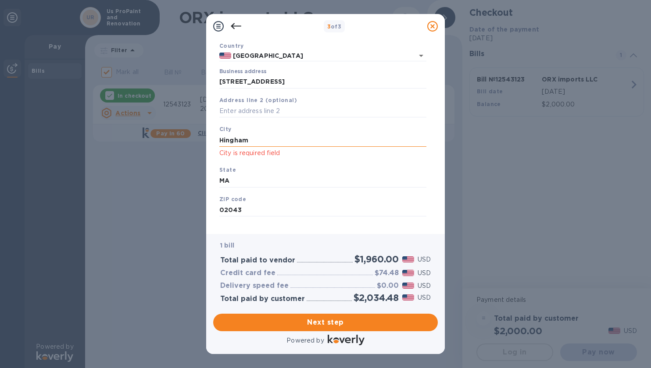
click at [286, 143] on input "Hingham" at bounding box center [322, 140] width 207 height 13
type input "Hingham"
click at [270, 195] on div "ZIP code 02043" at bounding box center [323, 205] width 214 height 29
click at [270, 185] on input "MA" at bounding box center [322, 181] width 207 height 13
type input "MA"
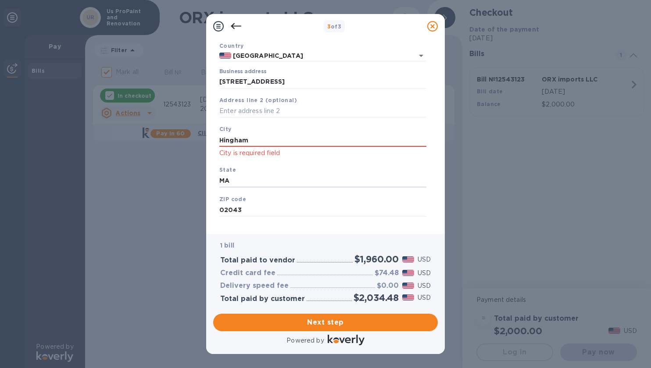
click at [256, 226] on div "Save" at bounding box center [323, 223] width 214 height 7
click at [256, 213] on input "02043" at bounding box center [322, 210] width 207 height 13
type input "02043"
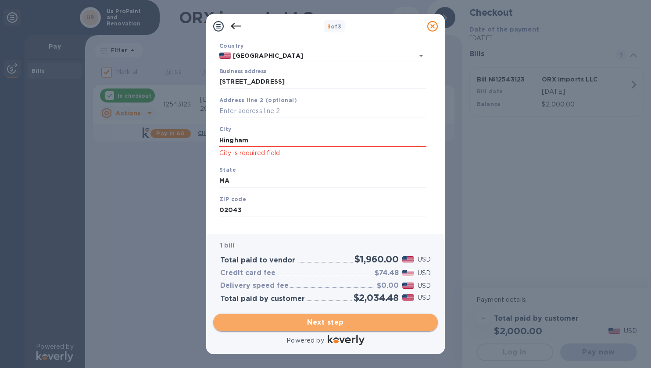
click at [327, 322] on span "Next step" at bounding box center [325, 323] width 211 height 11
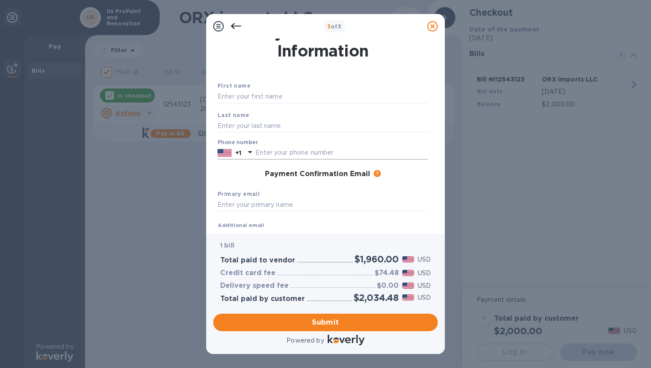
scroll to position [9, 0]
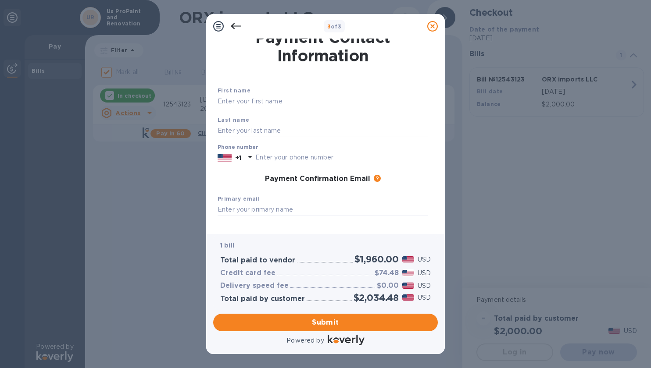
click at [261, 96] on input "text" at bounding box center [323, 101] width 211 height 13
type input "[PERSON_NAME]"
type input "Pinheiro dos Reis"
type input "6462629605"
type input "jr.uspropaint@outlook.com"
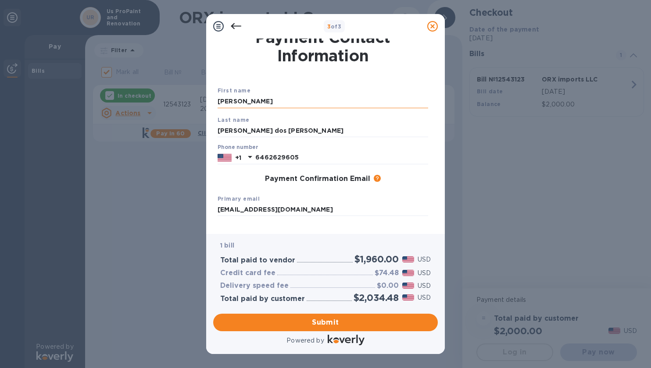
type input "jr.uspropaint@outlook.com"
click at [286, 129] on input "Pinheiro dos Reis" at bounding box center [323, 130] width 211 height 13
type input "Pinheiro dos Reis"
click at [275, 100] on input "[PERSON_NAME]" at bounding box center [323, 101] width 211 height 13
type input "[PERSON_NAME]"
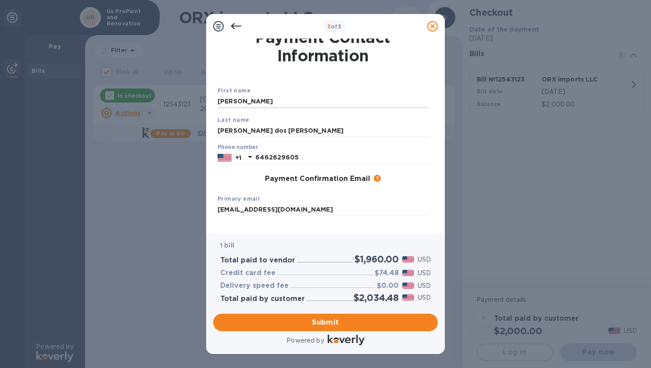
click at [225, 187] on div "Payment Confirmation Email The added email addresses will be used to send the p…" at bounding box center [323, 179] width 218 height 16
click at [311, 208] on input "jr.uspropaint@outlook.com" at bounding box center [323, 209] width 211 height 13
type input "[EMAIL_ADDRESS][DOMAIN_NAME]"
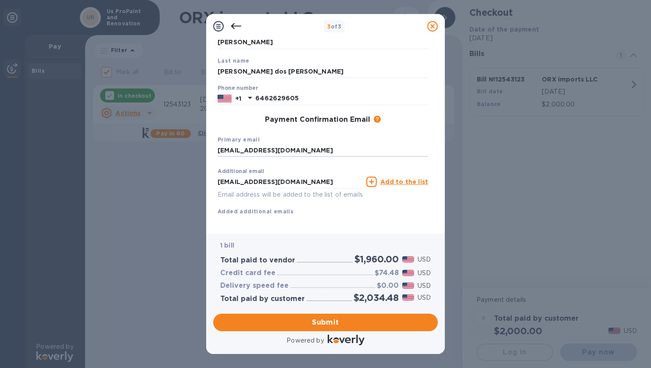
scroll to position [82, 0]
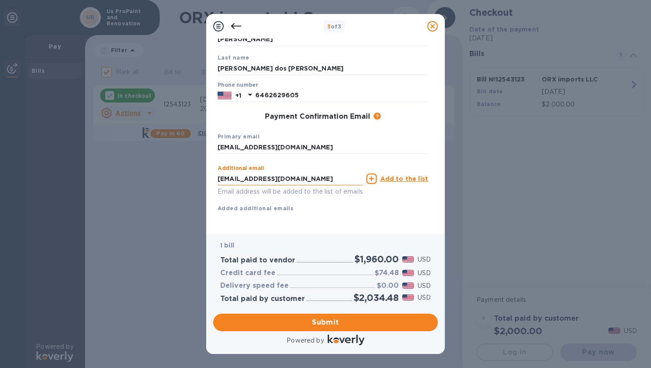
click at [279, 172] on input "jr.uspropaint@outlook.com" at bounding box center [290, 178] width 145 height 13
paste input "@uspropaint"
type input "[EMAIL_ADDRESS][DOMAIN_NAME]"
click at [285, 165] on div "Additional email jr@uspropaint.com Email address will be added to the list of e…" at bounding box center [290, 181] width 145 height 32
click at [285, 141] on input "[EMAIL_ADDRESS][DOMAIN_NAME]" at bounding box center [323, 147] width 211 height 13
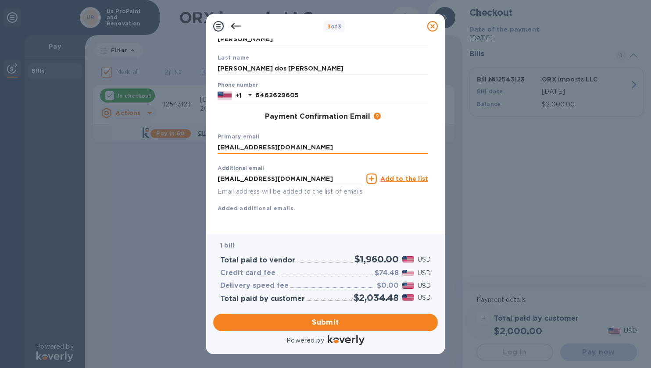
click at [283, 141] on input "[EMAIL_ADDRESS][DOMAIN_NAME]" at bounding box center [323, 147] width 211 height 13
type input "[EMAIL_ADDRESS][DOMAIN_NAME]"
click at [301, 89] on input "6462629605" at bounding box center [341, 95] width 173 height 13
click at [251, 109] on div "Payment Confirmation Email The added email addresses will be used to send the p…" at bounding box center [323, 117] width 218 height 16
click at [299, 89] on input "6462629605" at bounding box center [341, 95] width 173 height 13
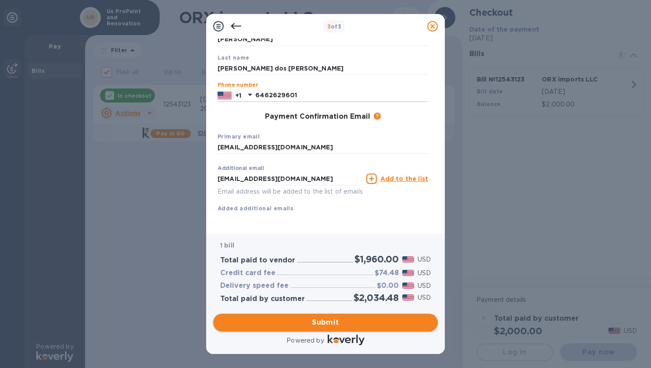
type input "6462629601"
click at [332, 321] on span "Submit" at bounding box center [325, 323] width 211 height 11
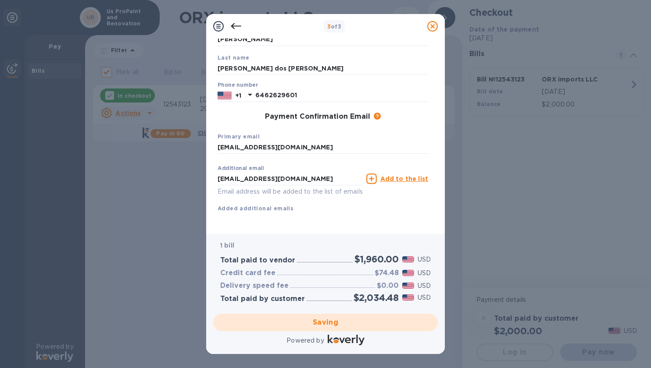
checkbox input "false"
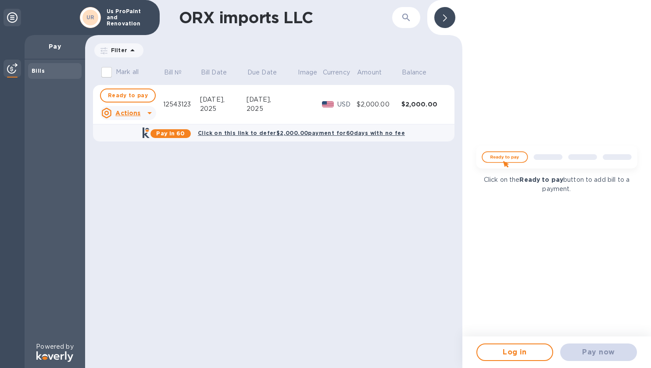
click at [261, 157] on div "ORX imports LLC ​ Filter Amount Mark all Bill № Bill Date Due Date Image Curren…" at bounding box center [273, 184] width 377 height 368
click at [134, 12] on p "Us ProPaint and Renovation" at bounding box center [129, 17] width 44 height 18
click at [134, 25] on div "Us ProPaint and Renovation" at bounding box center [129, 18] width 52 height 22
click at [499, 351] on span "Log in" at bounding box center [514, 352] width 61 height 11
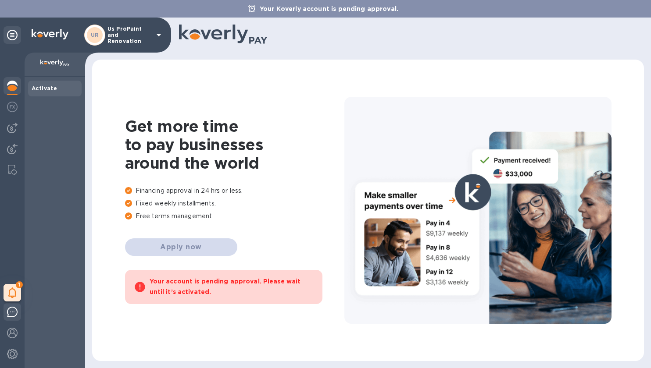
click at [12, 308] on img at bounding box center [12, 312] width 11 height 11
click at [5, 331] on div at bounding box center [13, 334] width 18 height 19
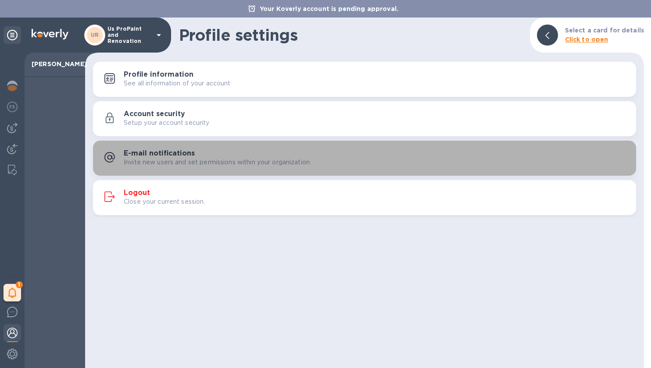
click at [168, 158] on p "Invite new users and set permissions within your organization." at bounding box center [217, 162] width 187 height 9
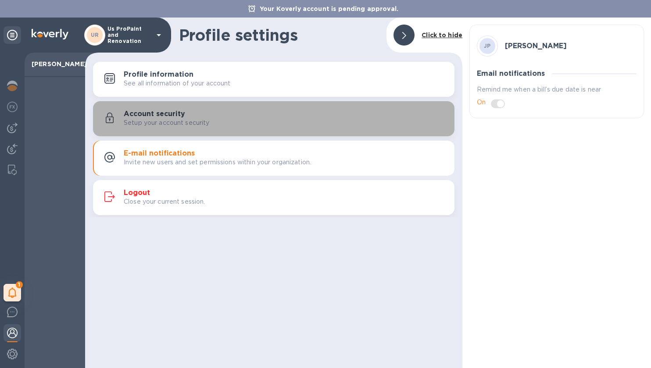
click at [176, 127] on p "Setup your account security" at bounding box center [167, 122] width 86 height 9
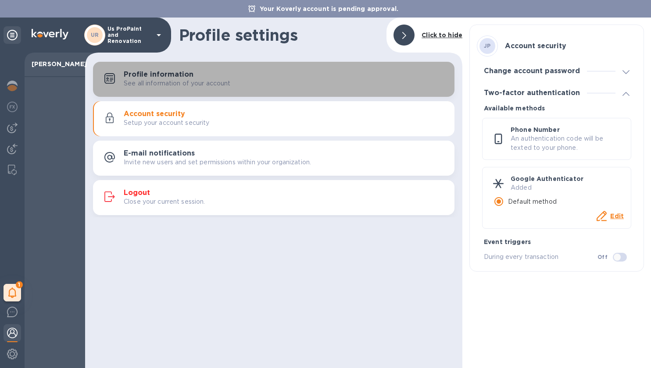
click at [177, 82] on p "See all information of your account" at bounding box center [177, 83] width 107 height 9
